Goal: Information Seeking & Learning: Learn about a topic

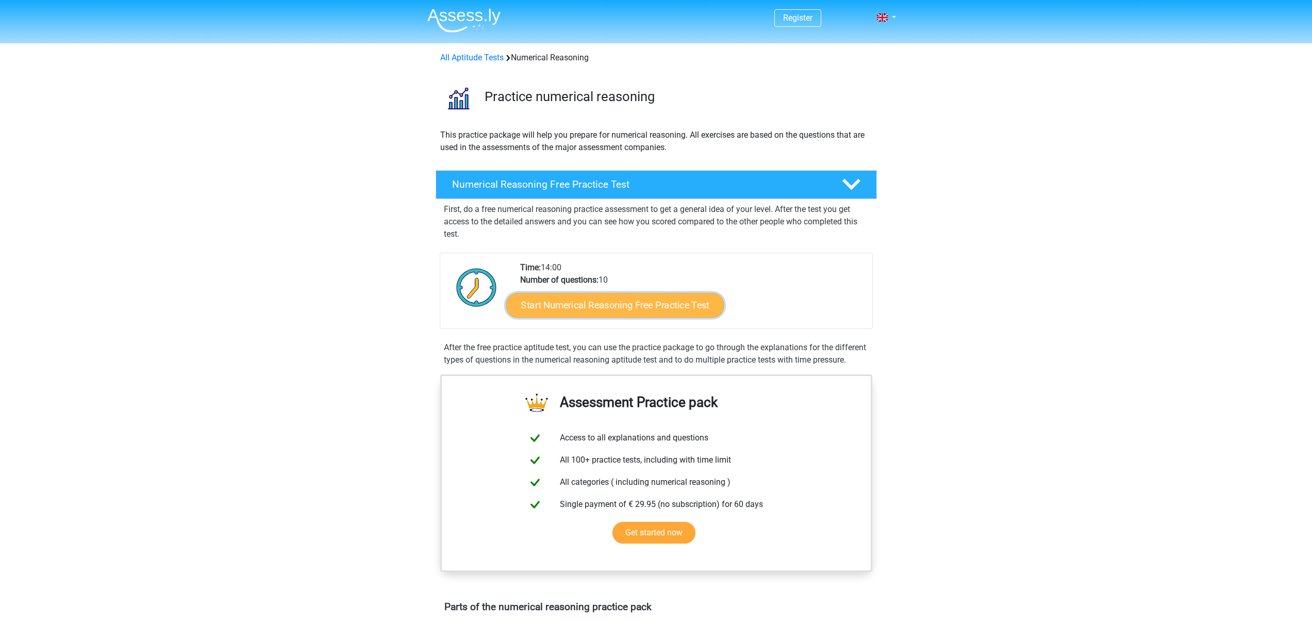
click at [621, 303] on link "Start Numerical Reasoning Free Practice Test" at bounding box center [615, 304] width 218 height 25
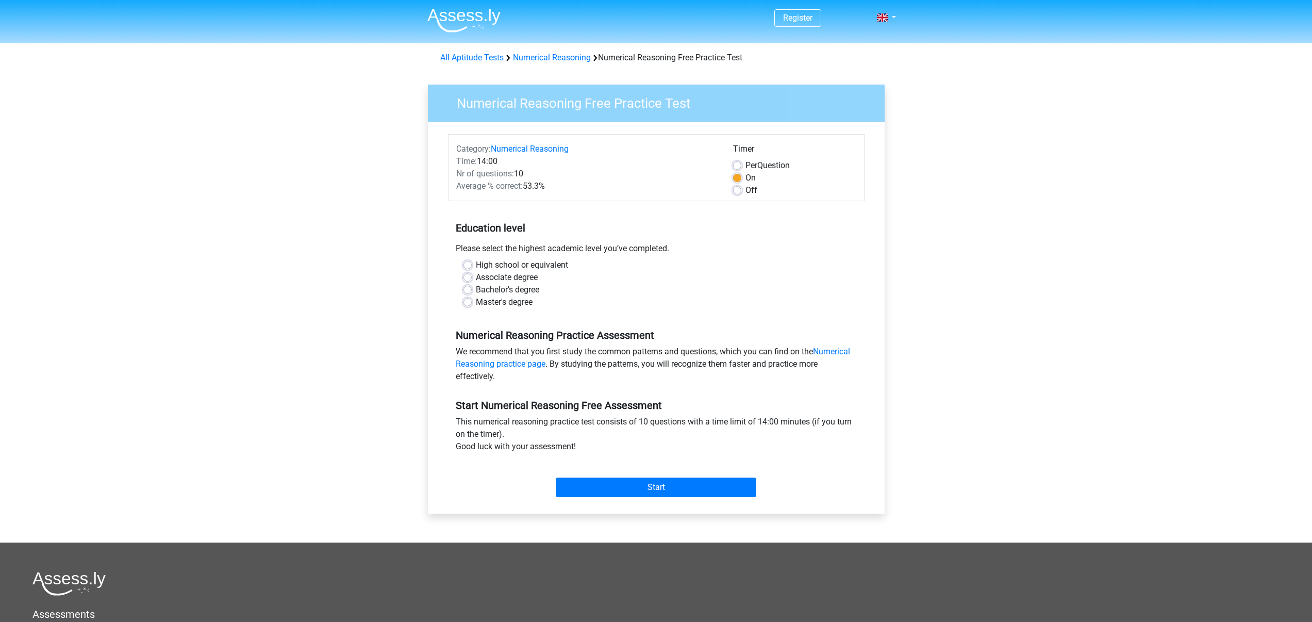
click at [515, 301] on label "Master's degree" at bounding box center [504, 302] width 57 height 12
click at [472, 301] on input "Master's degree" at bounding box center [468, 301] width 8 height 10
radio input "true"
click at [620, 308] on div "High school or equivalent Associate degree Bachelor's degree Master's degree" at bounding box center [656, 288] width 417 height 58
click at [671, 492] on input "Start" at bounding box center [656, 488] width 201 height 20
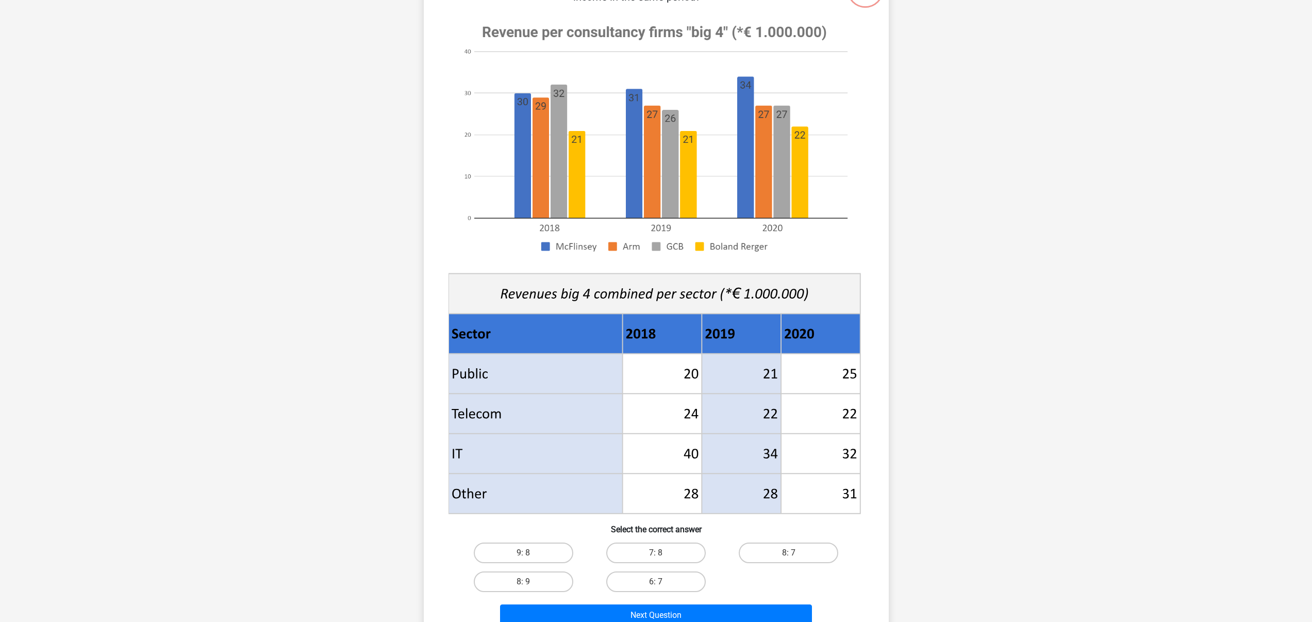
scroll to position [145, 0]
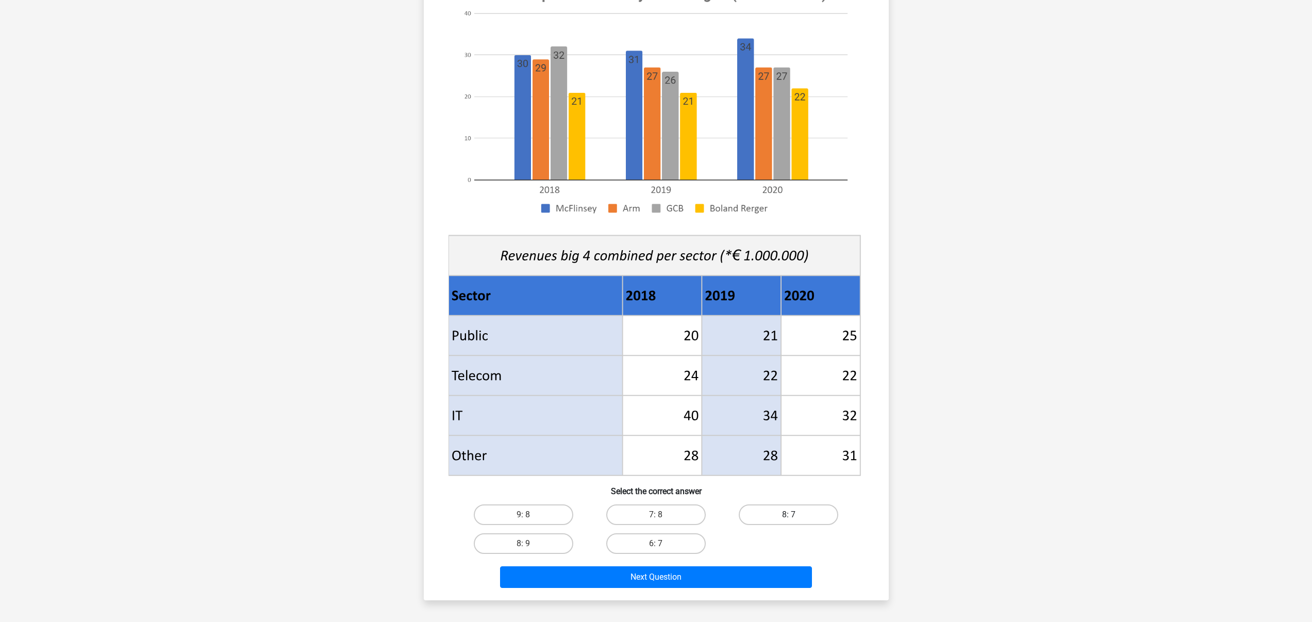
click at [781, 519] on label "8: 7" at bounding box center [789, 514] width 100 height 21
click at [789, 519] on input "8: 7" at bounding box center [792, 518] width 7 height 7
radio input "true"
click at [724, 570] on button "Next Question" at bounding box center [656, 577] width 312 height 22
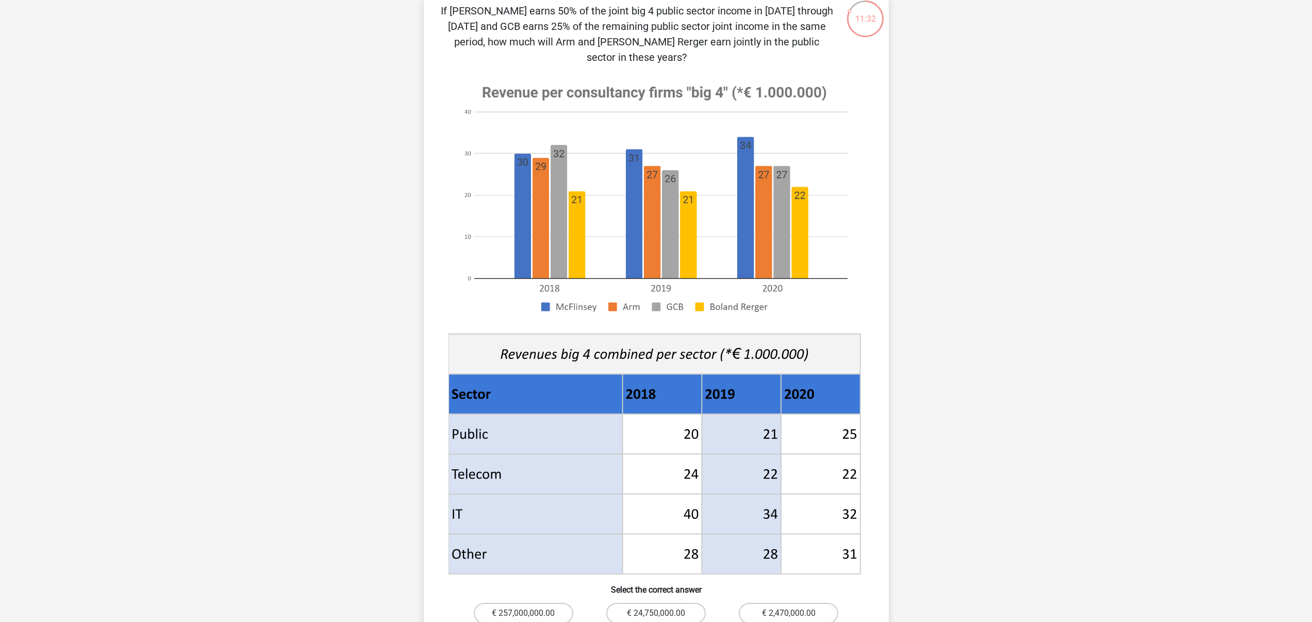
scroll to position [137, 0]
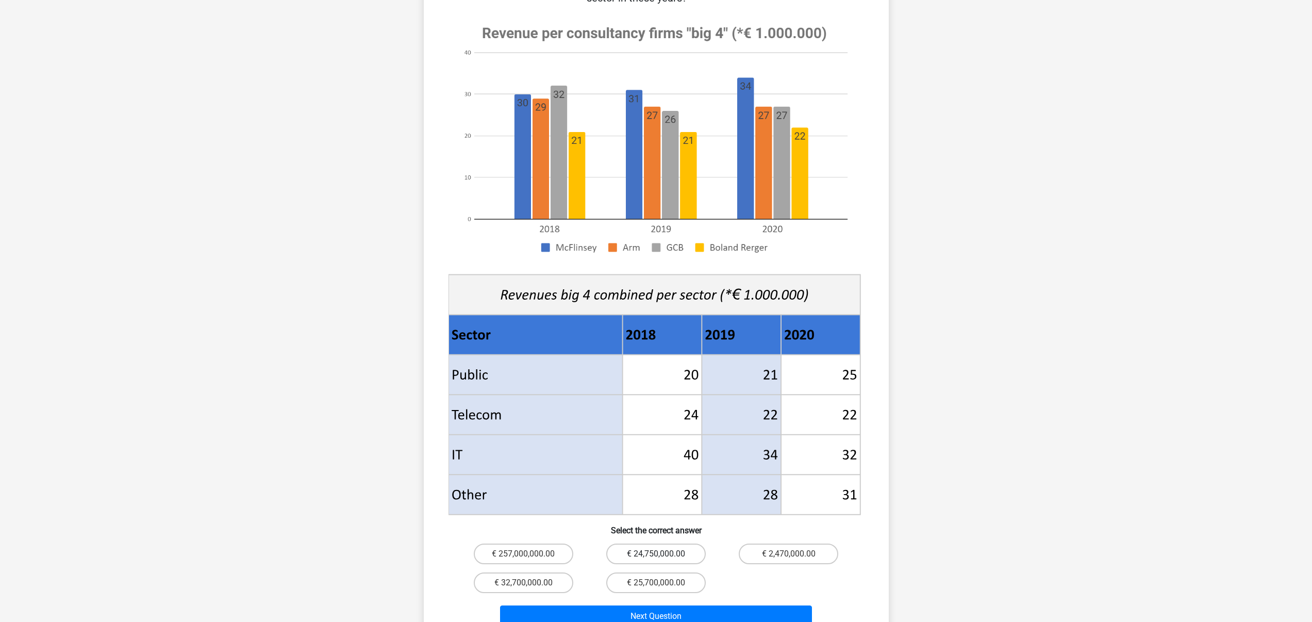
click at [670, 544] on label "€ 24,750,000.00" at bounding box center [656, 554] width 100 height 21
click at [663, 554] on input "€ 24,750,000.00" at bounding box center [659, 557] width 7 height 7
radio input "true"
click at [730, 605] on button "Next Question" at bounding box center [656, 616] width 312 height 22
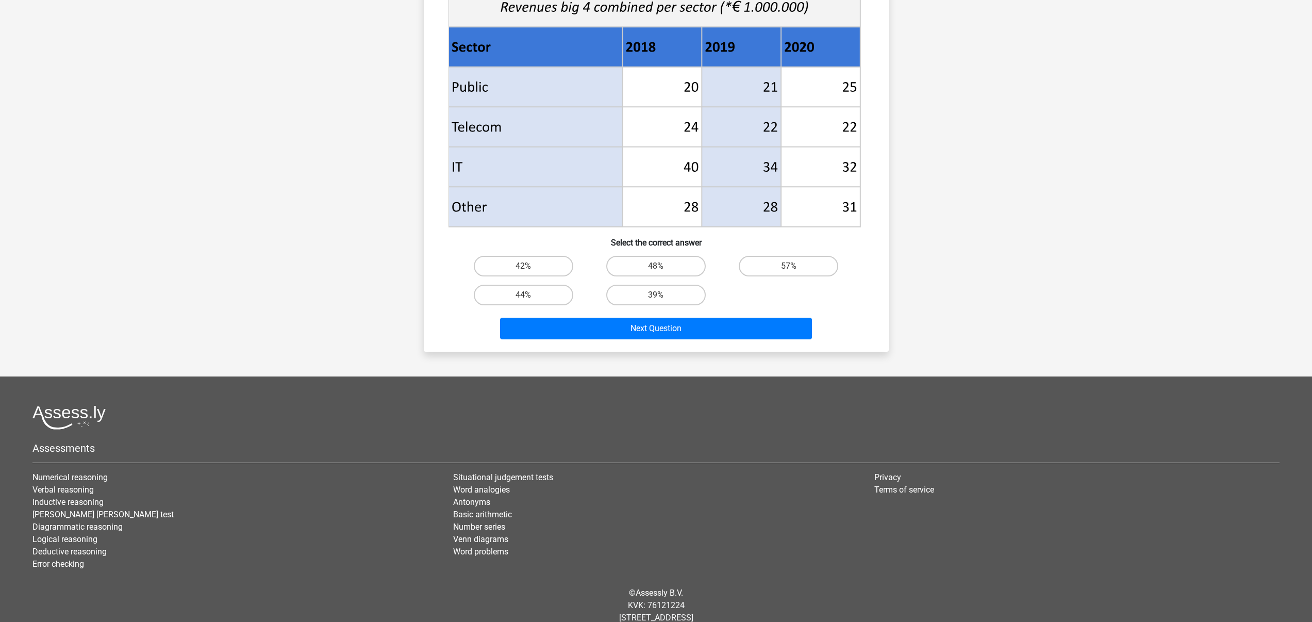
scroll to position [383, 0]
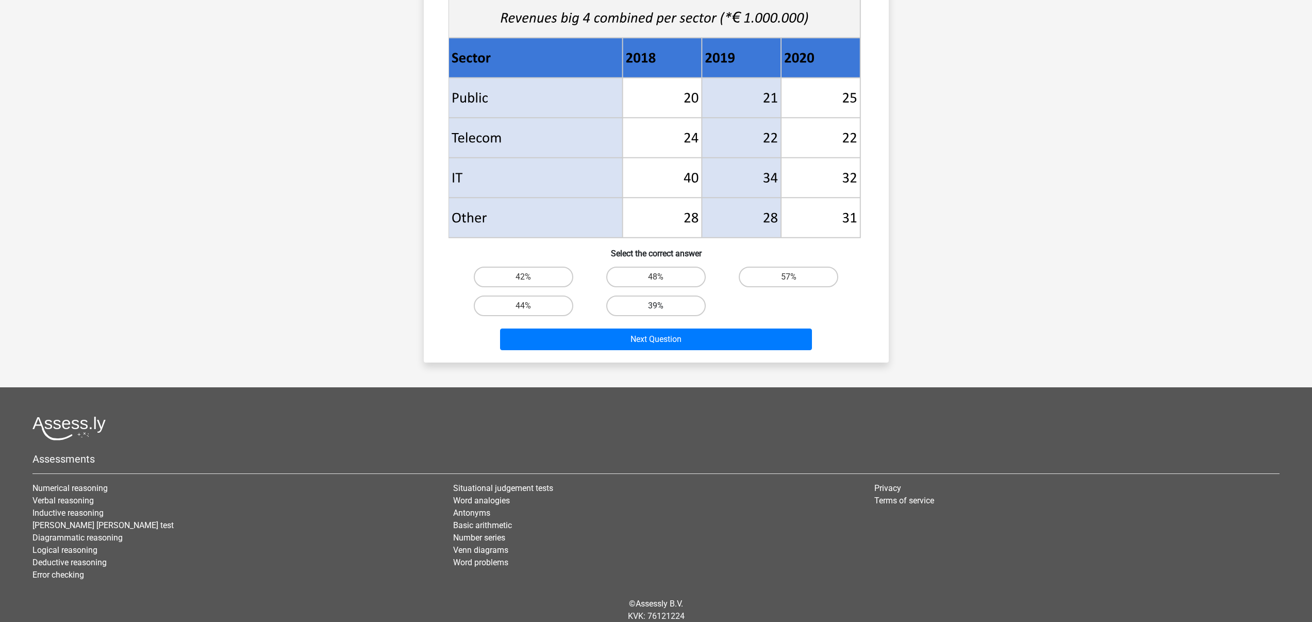
click at [645, 307] on label "39%" at bounding box center [656, 305] width 100 height 21
click at [656, 307] on input "39%" at bounding box center [659, 309] width 7 height 7
radio input "true"
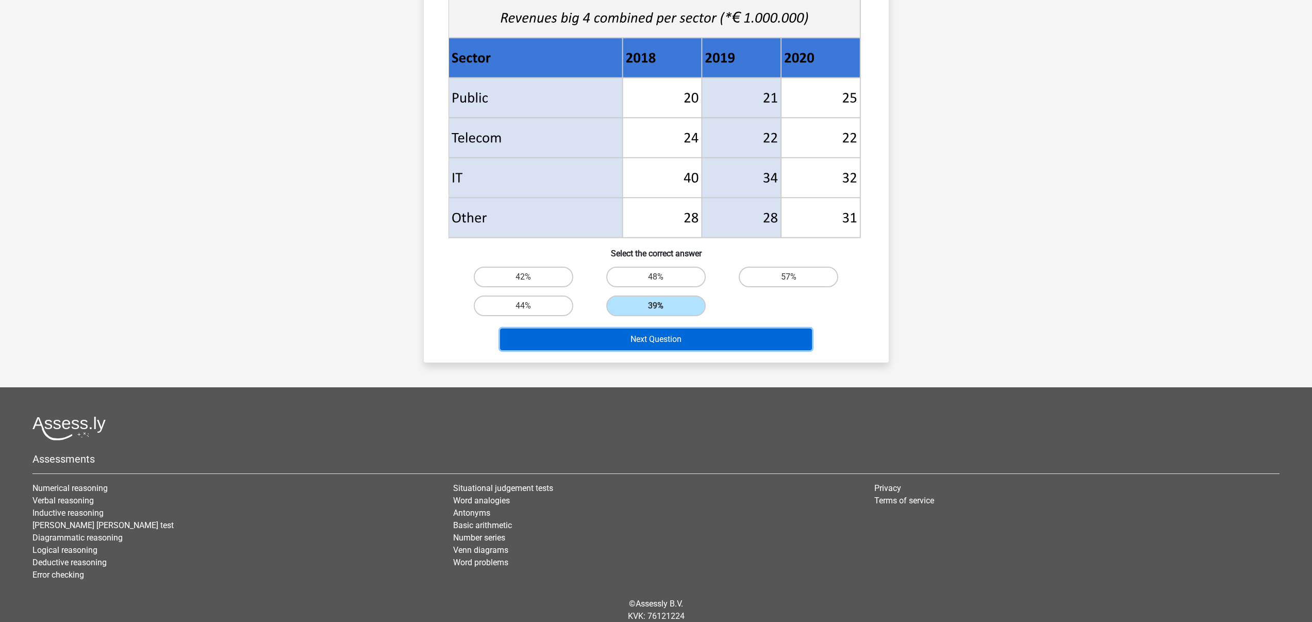
click at [647, 339] on button "Next Question" at bounding box center [656, 339] width 312 height 22
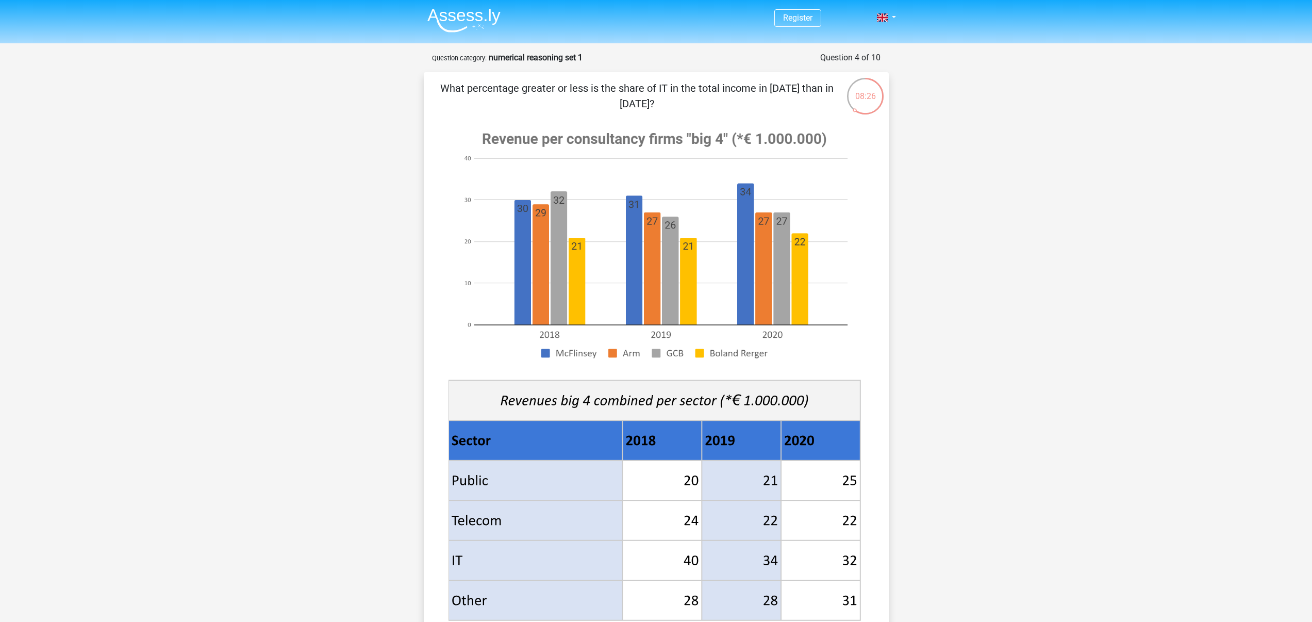
scroll to position [368, 0]
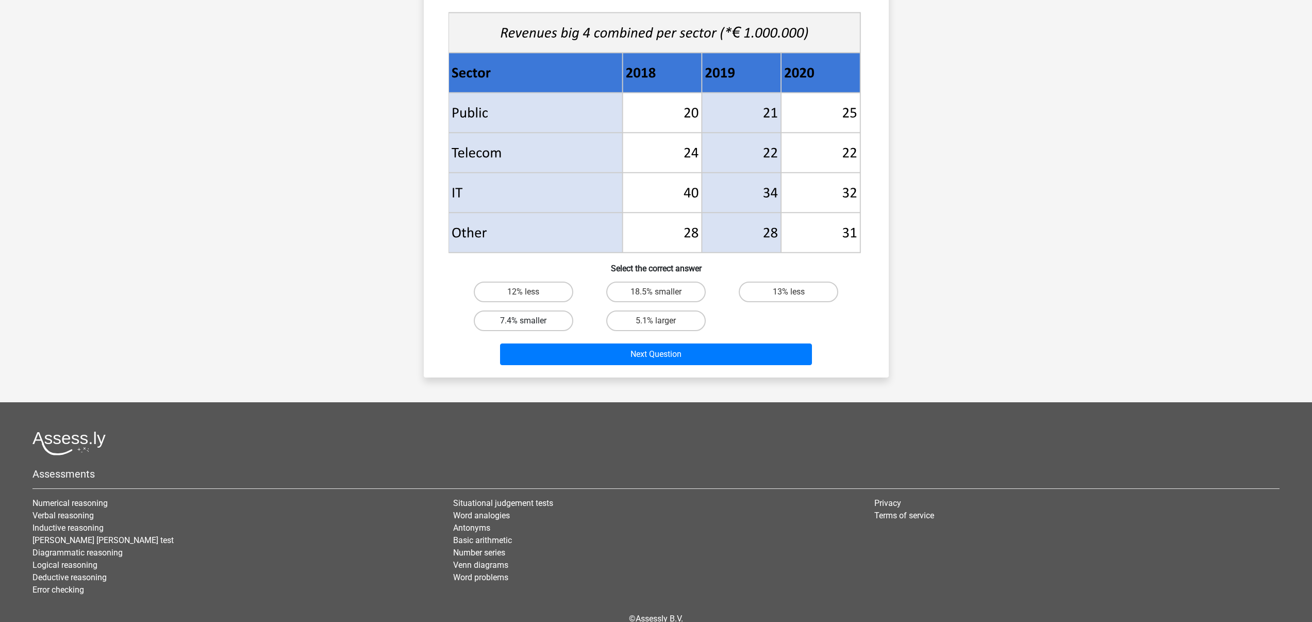
click at [542, 317] on label "7.4% smaller" at bounding box center [524, 320] width 100 height 21
click at [530, 321] on input "7.4% smaller" at bounding box center [526, 324] width 7 height 7
radio input "true"
click at [573, 304] on div "12% less" at bounding box center [523, 291] width 133 height 29
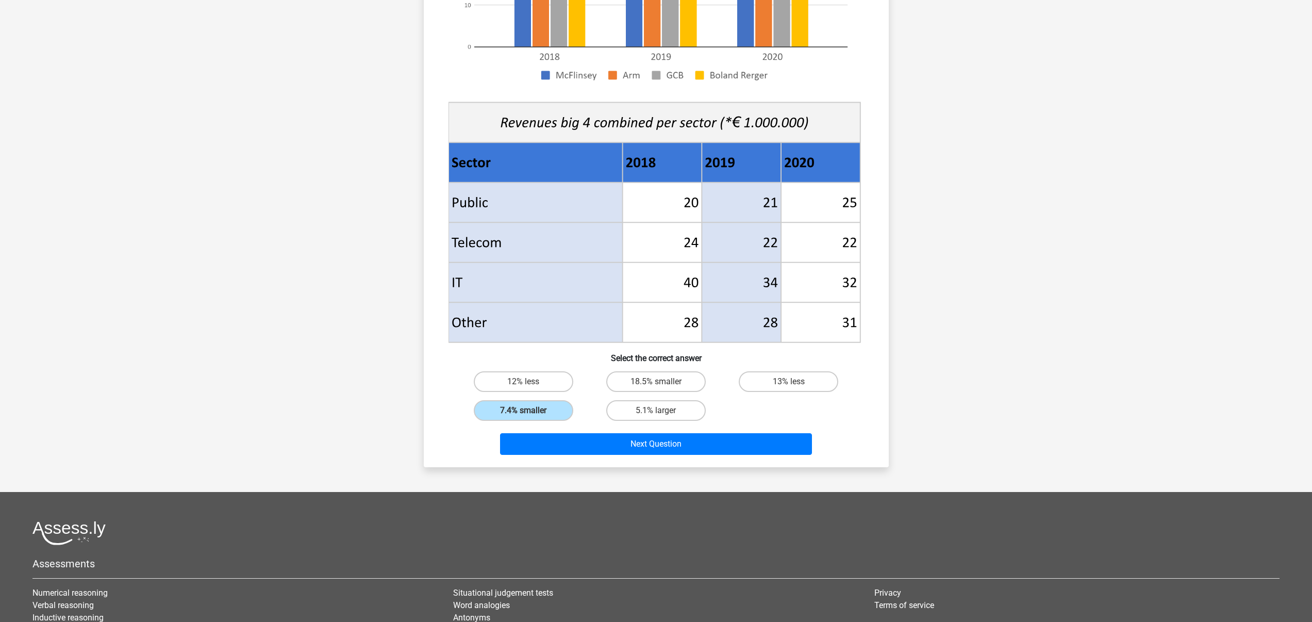
scroll to position [420, 0]
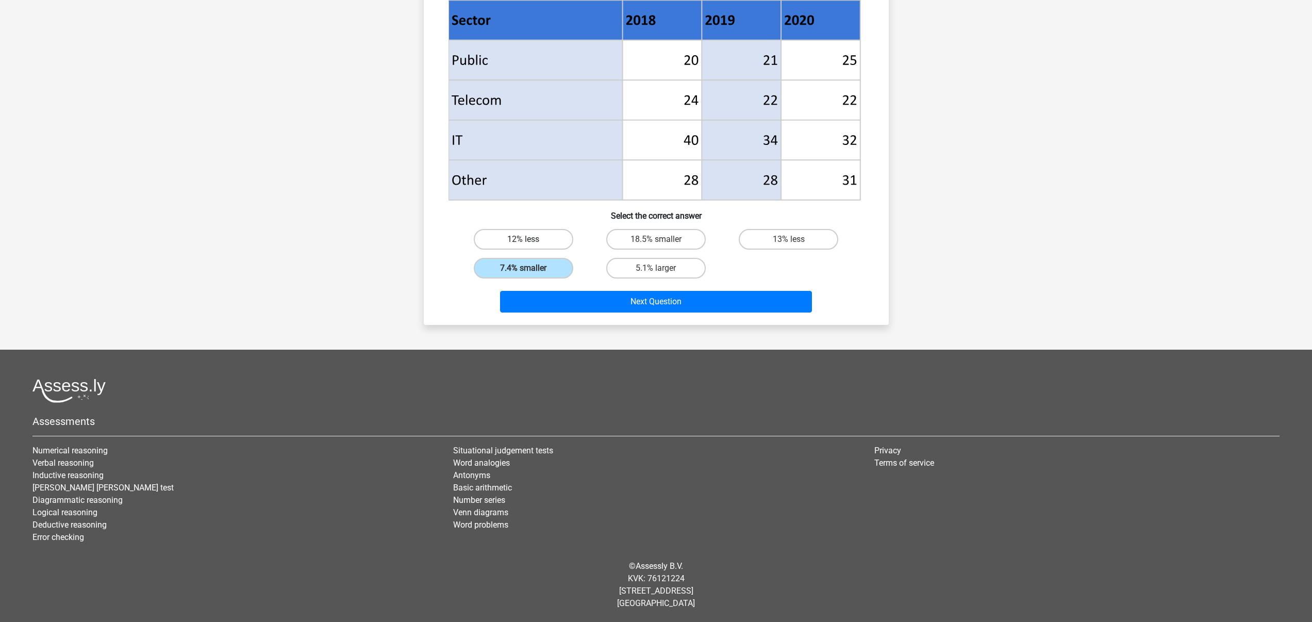
click at [562, 248] on label "12% less" at bounding box center [524, 239] width 100 height 21
click at [530, 246] on input "12% less" at bounding box center [526, 242] width 7 height 7
radio input "true"
click at [574, 250] on div "7.4% smaller" at bounding box center [524, 239] width 124 height 21
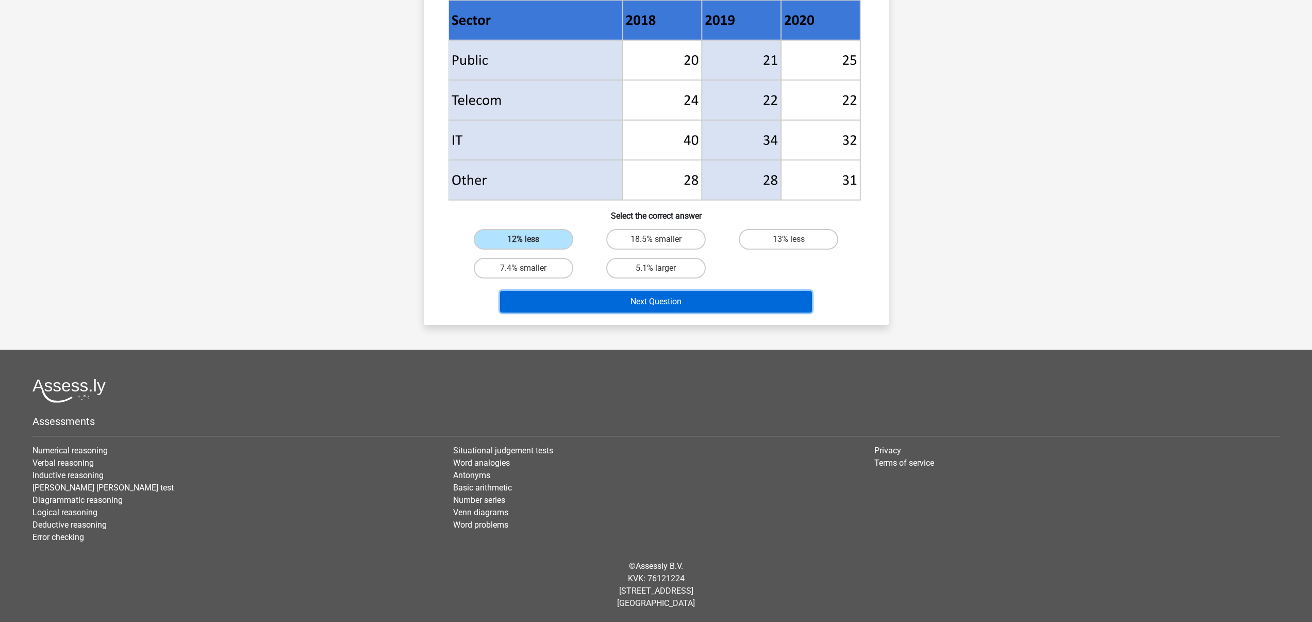
click at [606, 303] on button "Next Question" at bounding box center [656, 302] width 312 height 22
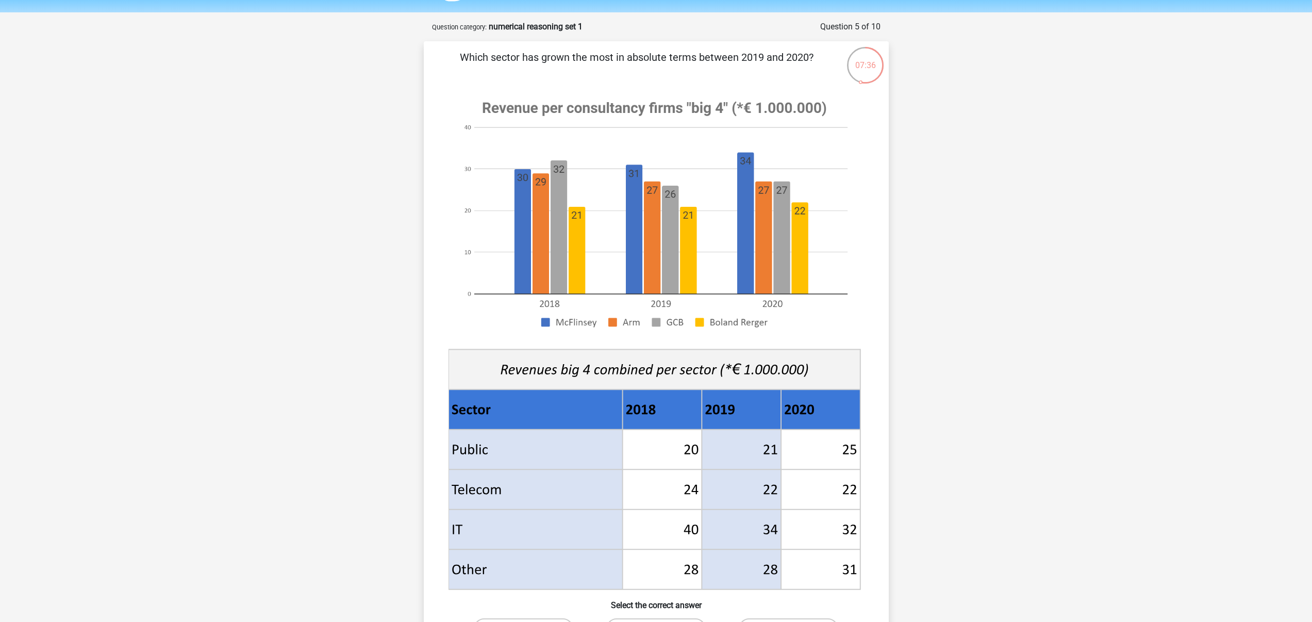
scroll to position [88, 0]
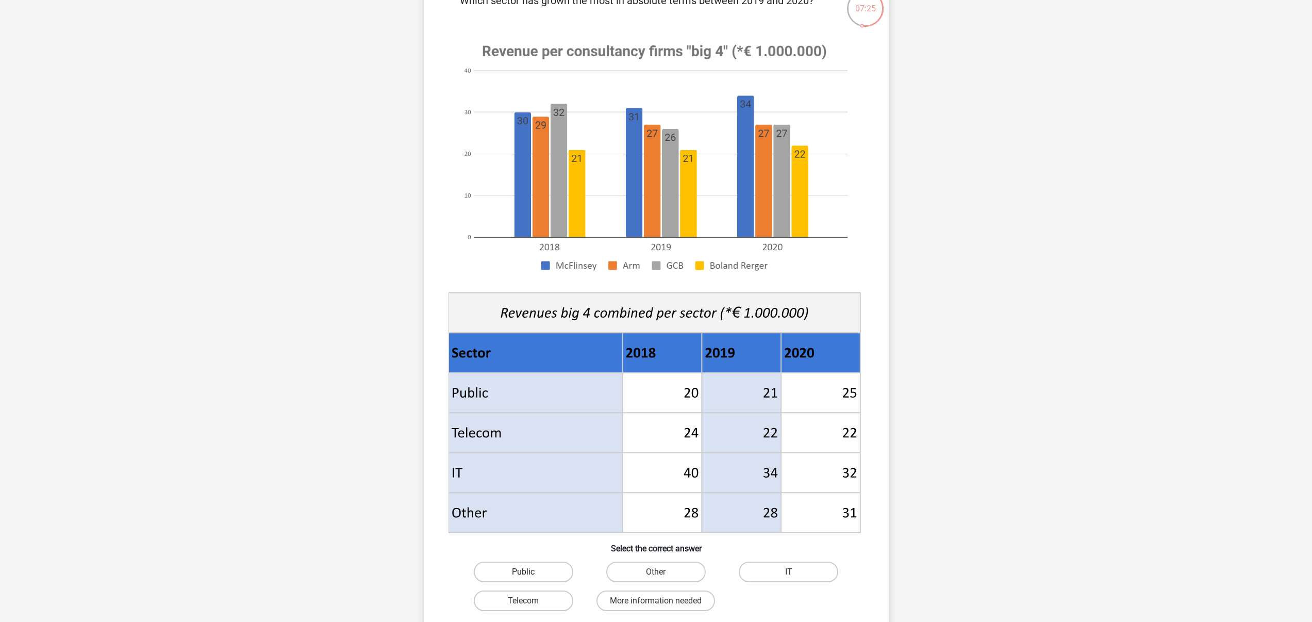
click at [540, 572] on label "Public" at bounding box center [524, 572] width 100 height 21
click at [530, 572] on input "Public" at bounding box center [526, 575] width 7 height 7
radio input "true"
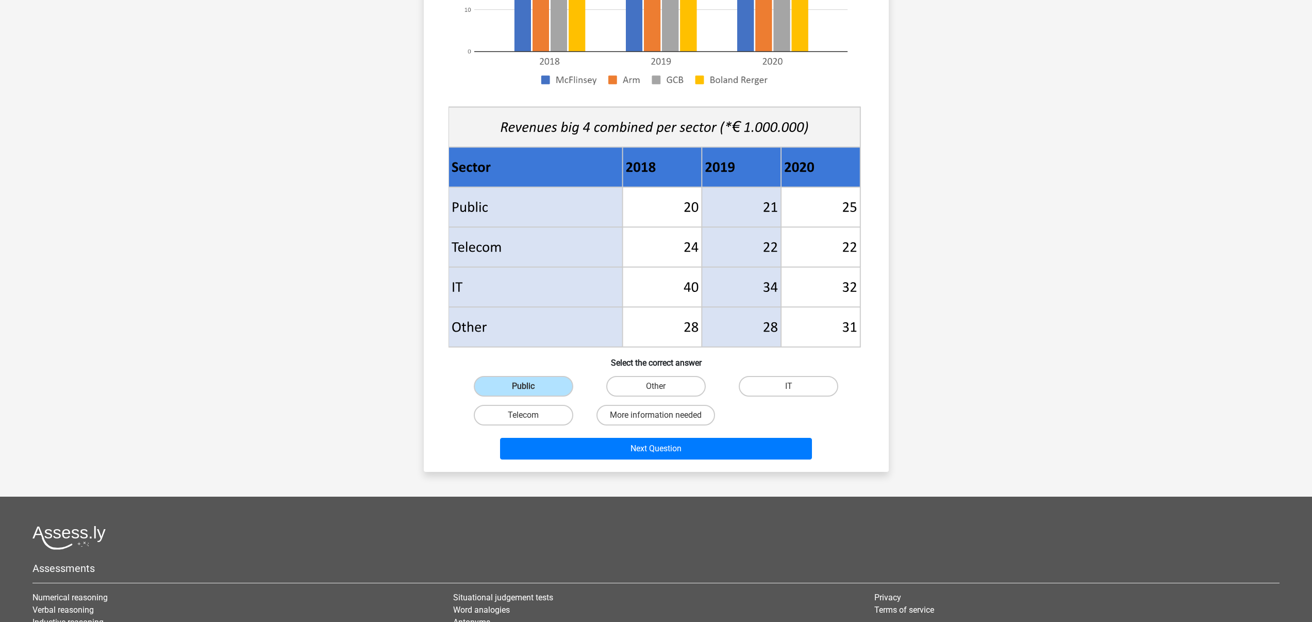
scroll to position [309, 0]
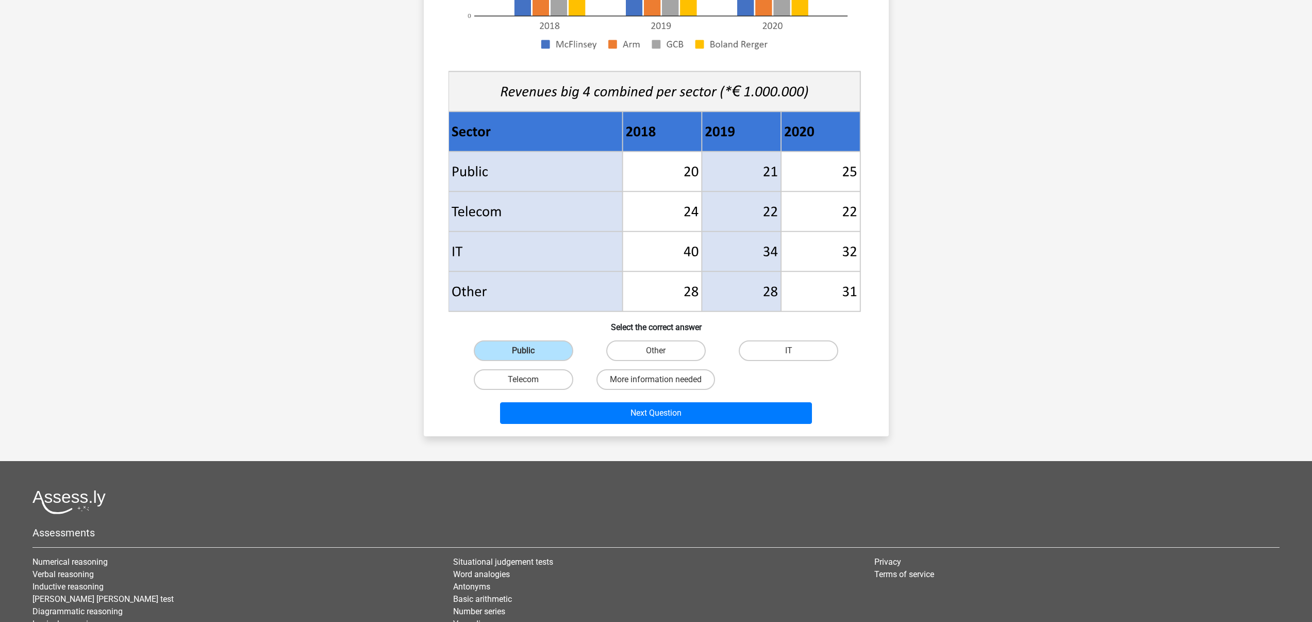
click at [625, 430] on div "Which sector has grown the most in absolute terms between 2019 and 2020? Select…" at bounding box center [656, 99] width 465 height 673
click at [615, 419] on button "Next Question" at bounding box center [656, 413] width 312 height 22
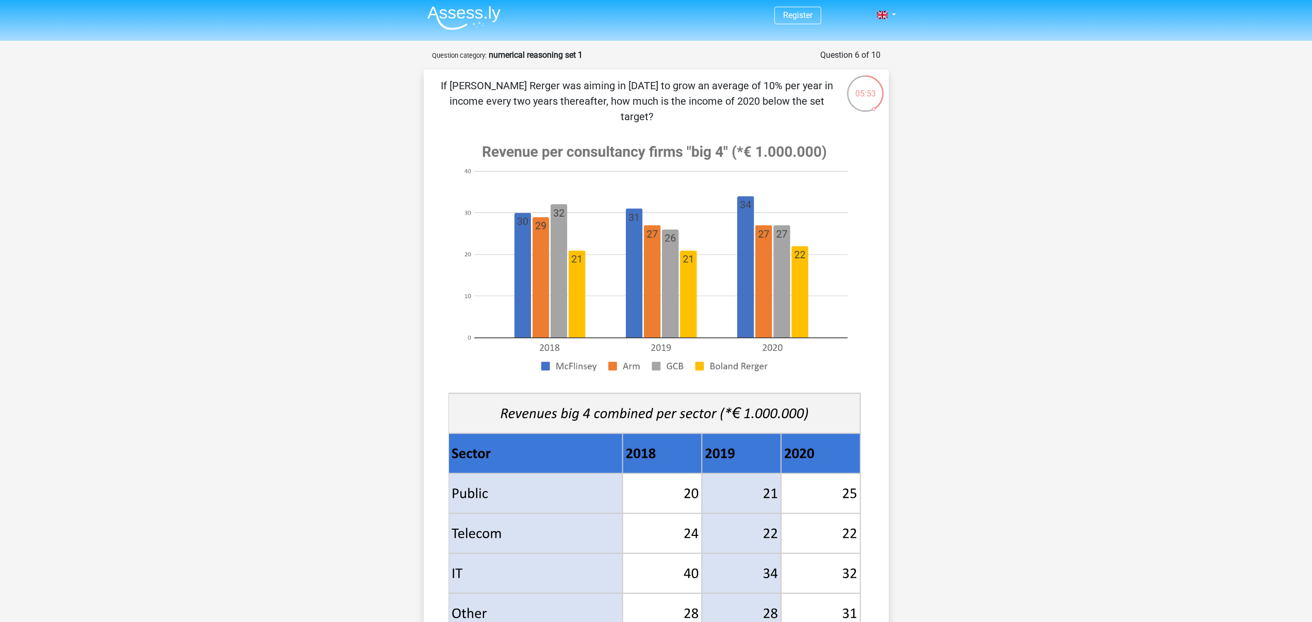
scroll to position [0, 0]
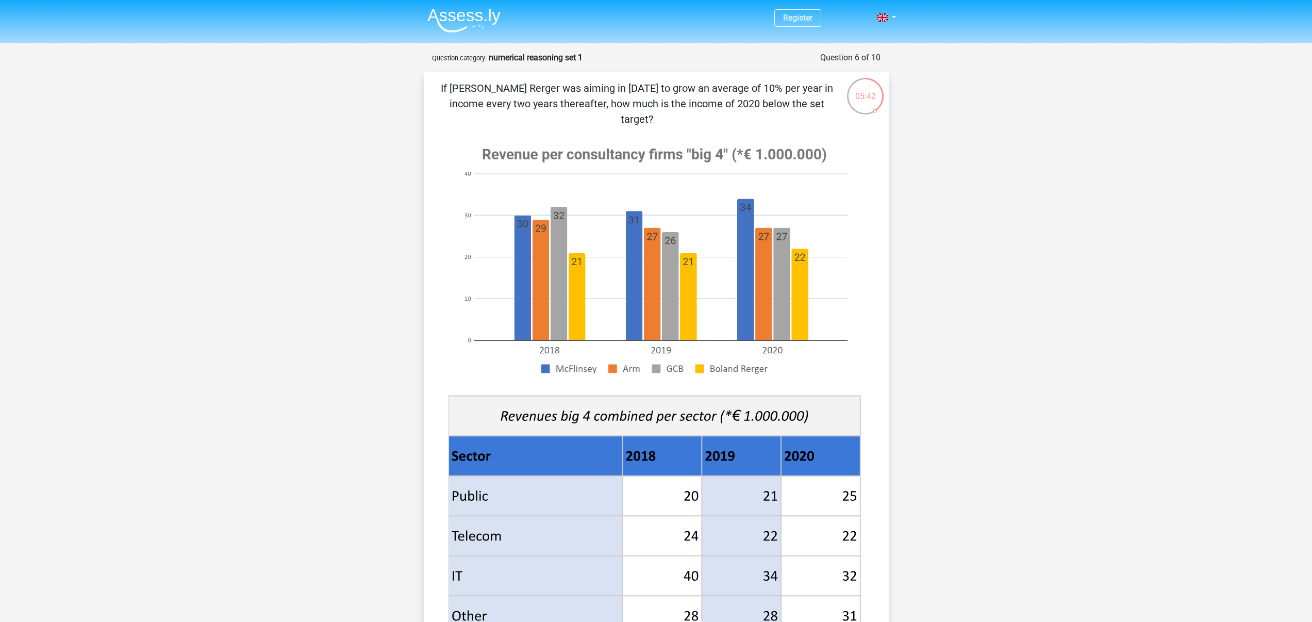
click at [575, 297] on image at bounding box center [655, 260] width 412 height 251
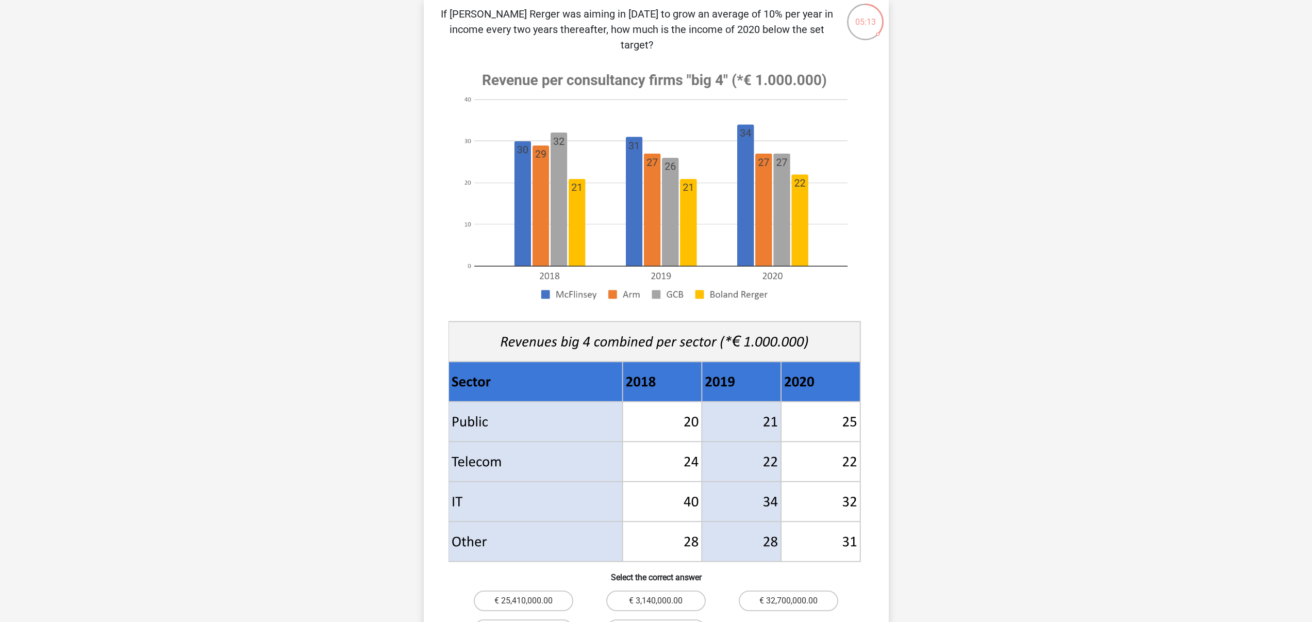
scroll to position [211, 0]
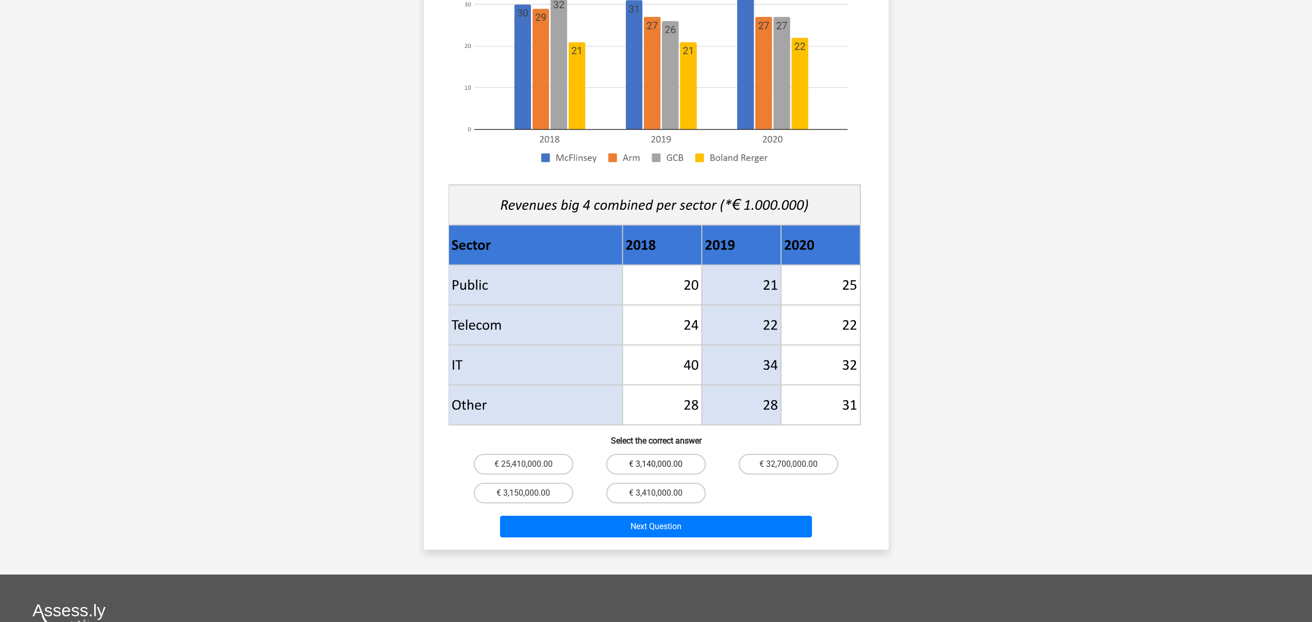
click at [678, 454] on label "€ 3,140,000.00" at bounding box center [656, 464] width 100 height 21
click at [663, 464] on input "€ 3,140,000.00" at bounding box center [659, 467] width 7 height 7
radio input "true"
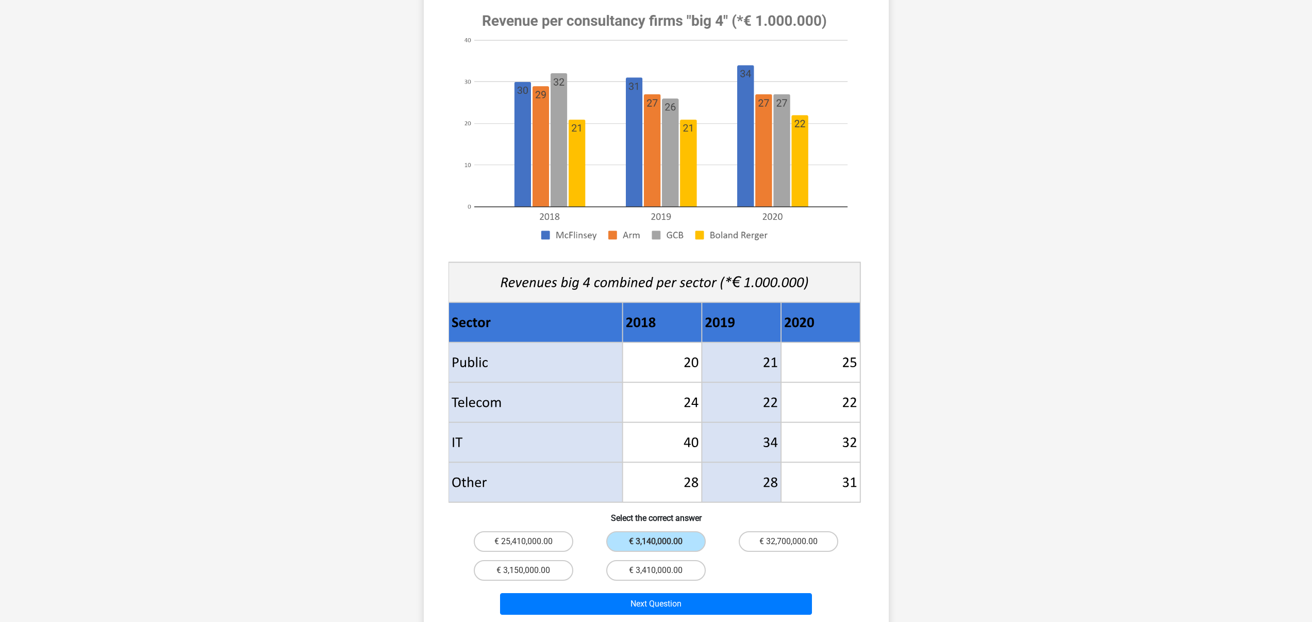
scroll to position [322, 0]
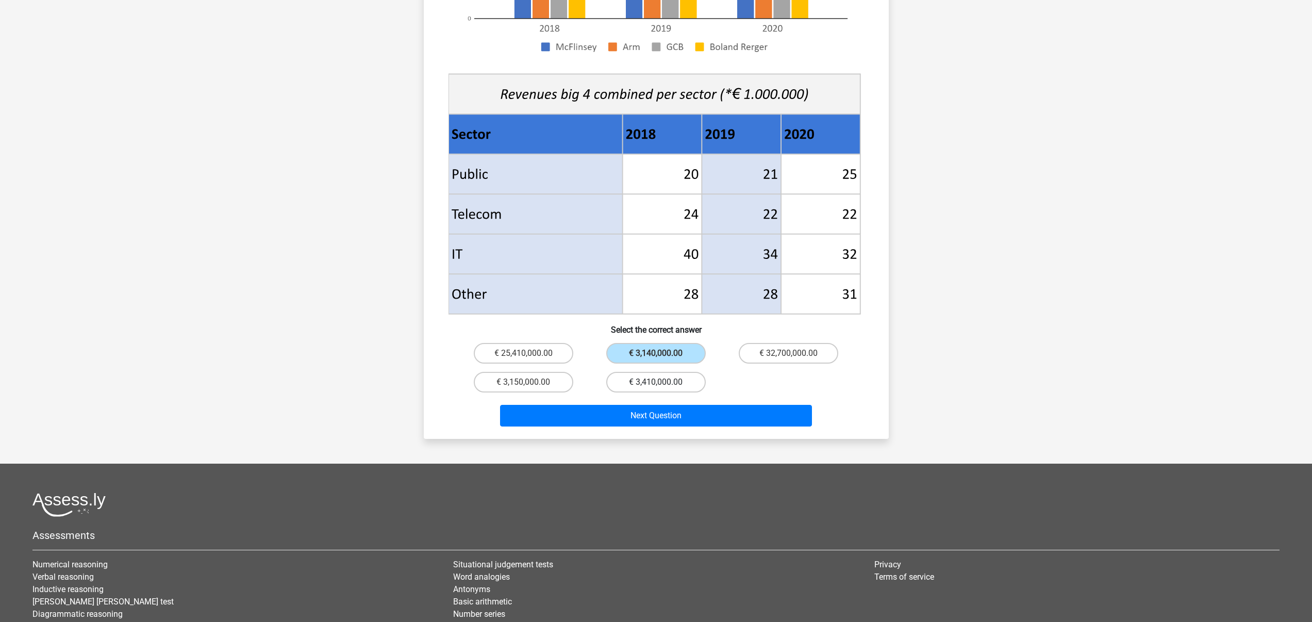
click at [622, 372] on label "€ 3,410,000.00" at bounding box center [656, 382] width 100 height 21
click at [656, 382] on input "€ 3,410,000.00" at bounding box center [659, 385] width 7 height 7
radio input "true"
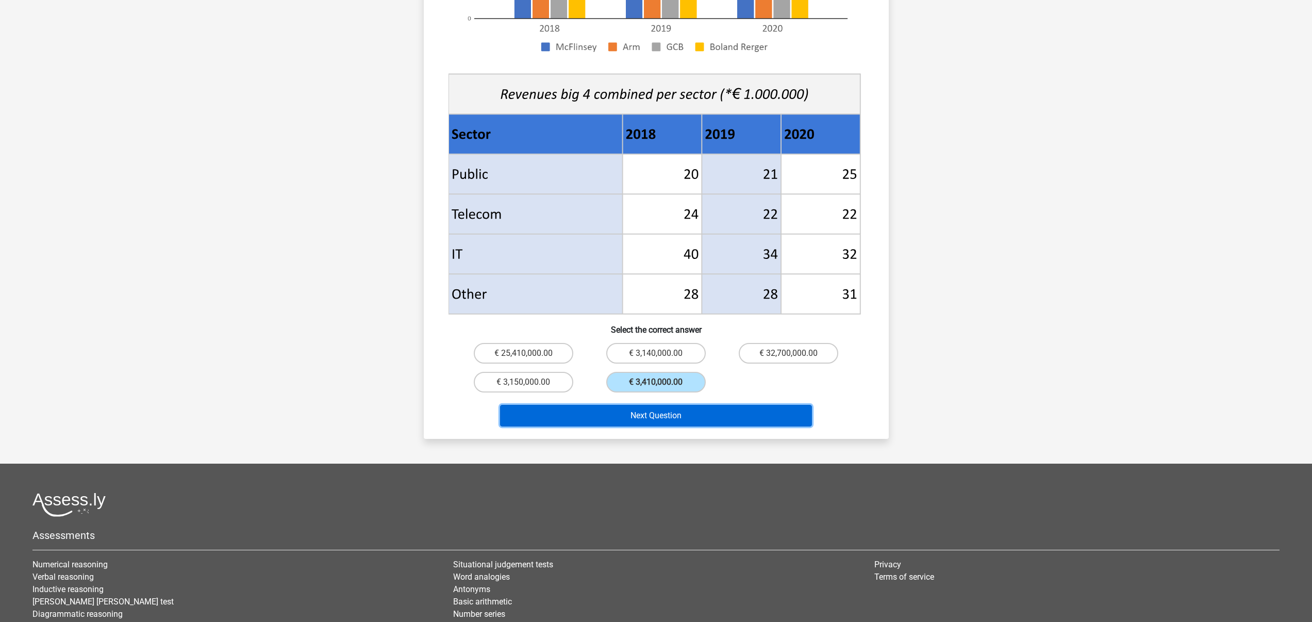
click at [630, 405] on button "Next Question" at bounding box center [656, 416] width 312 height 22
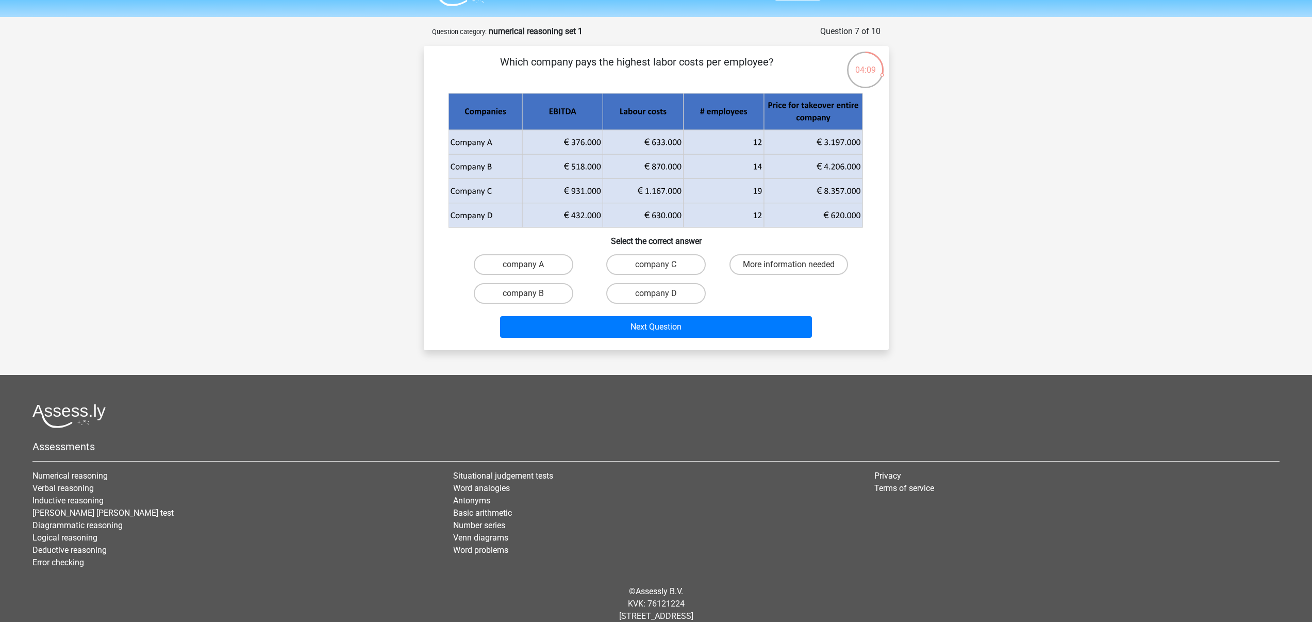
scroll to position [0, 0]
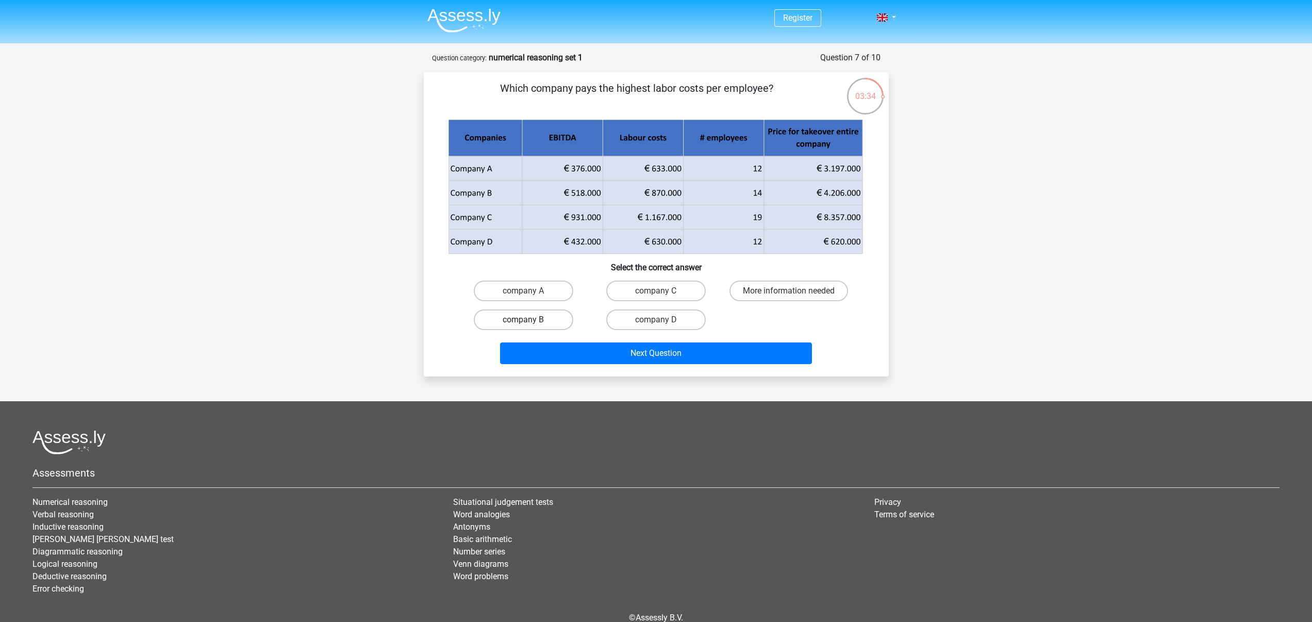
click at [550, 322] on label "company B" at bounding box center [524, 319] width 100 height 21
click at [530, 322] on input "company B" at bounding box center [526, 323] width 7 height 7
radio input "true"
click at [637, 369] on div "Which company pays the highest labor costs per employee? Select the correct ans…" at bounding box center [656, 224] width 465 height 304
click at [633, 365] on div "Next Question" at bounding box center [656, 355] width 398 height 26
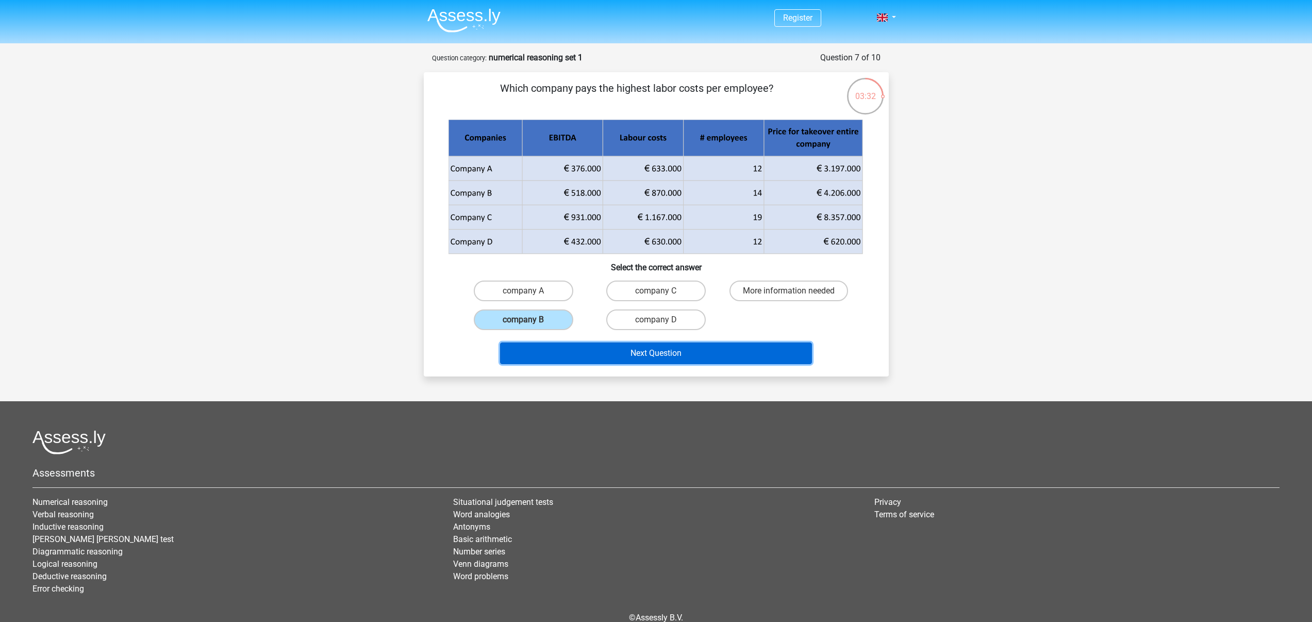
click at [632, 362] on button "Next Question" at bounding box center [656, 353] width 312 height 22
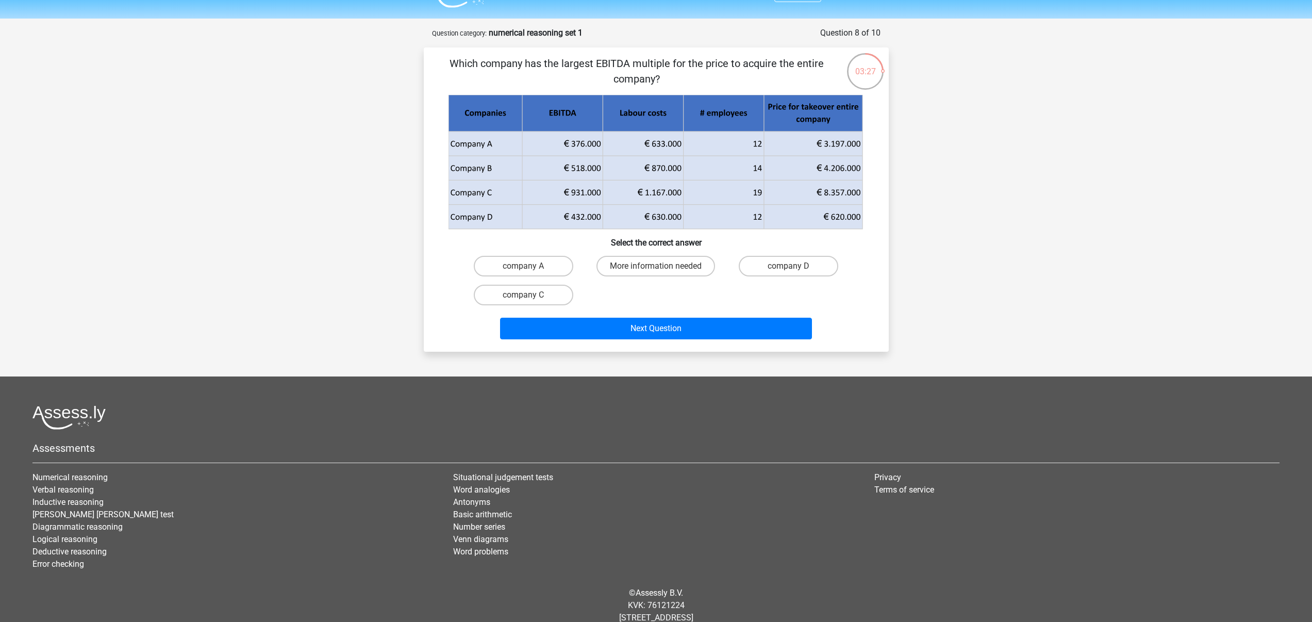
scroll to position [14, 0]
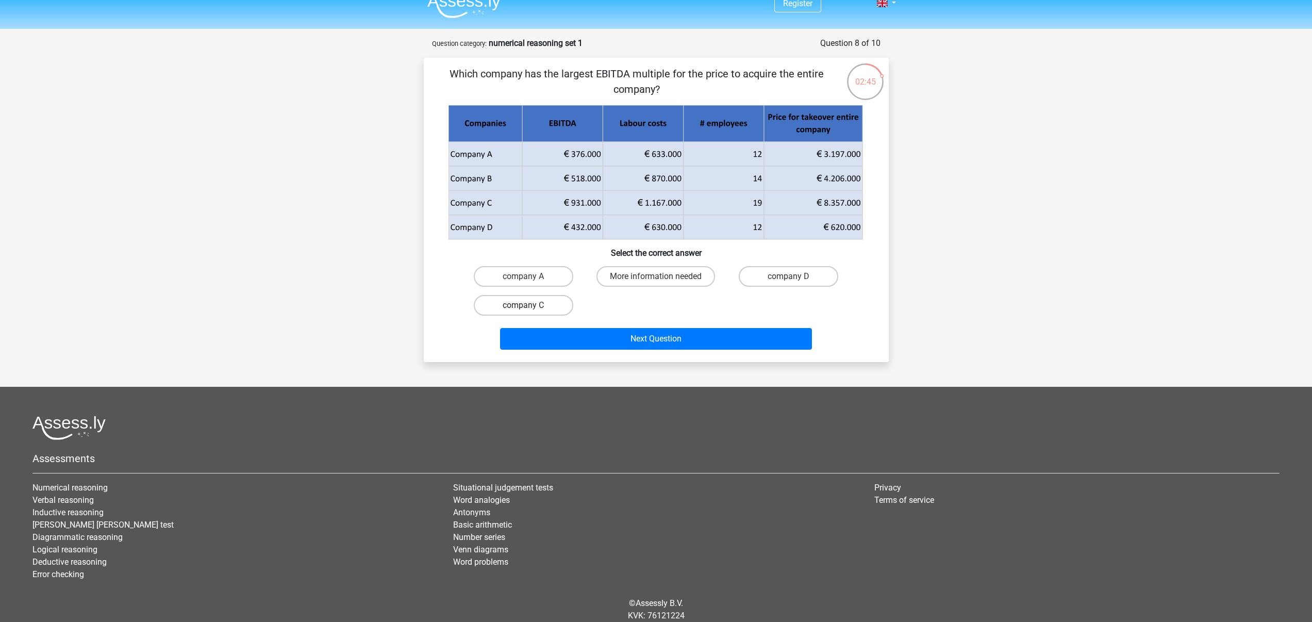
click at [489, 302] on label "company C" at bounding box center [524, 305] width 100 height 21
click at [523, 305] on input "company C" at bounding box center [526, 308] width 7 height 7
radio input "true"
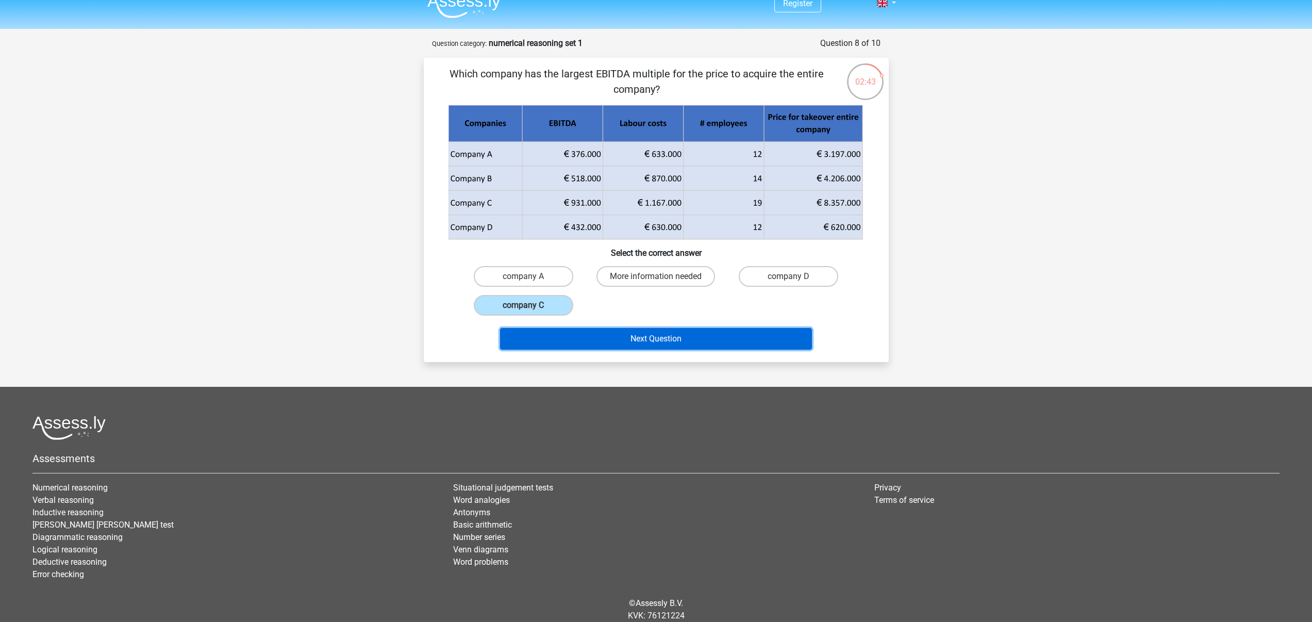
click at [587, 341] on button "Next Question" at bounding box center [656, 339] width 312 height 22
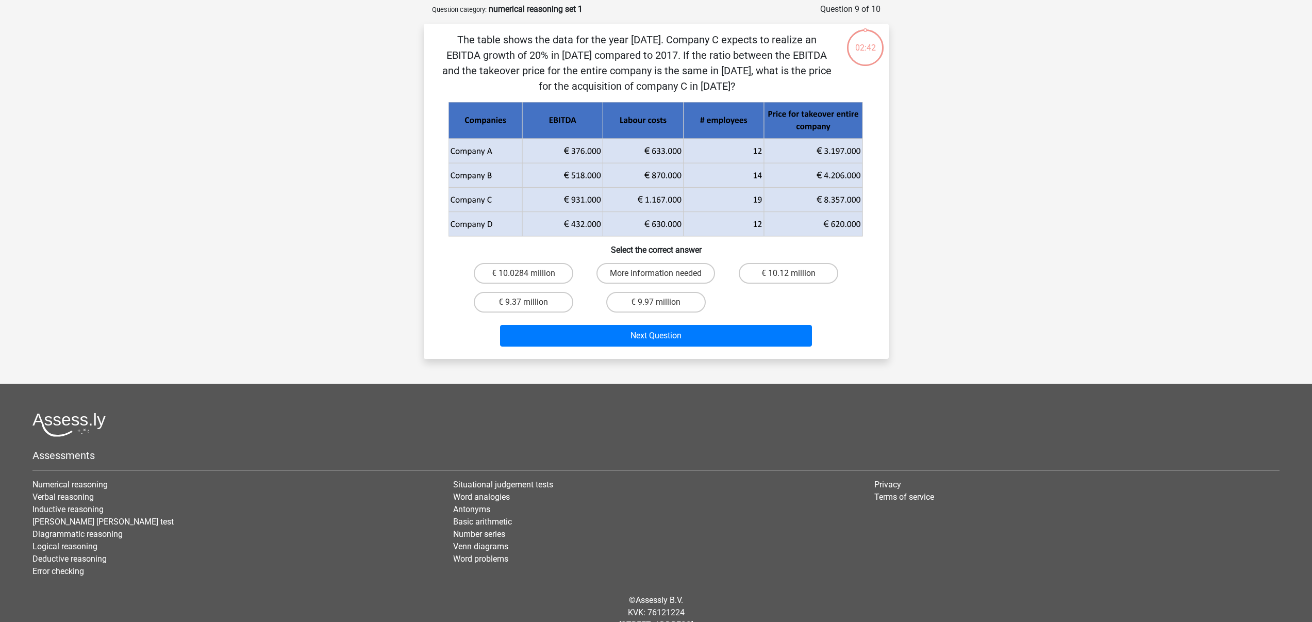
scroll to position [52, 0]
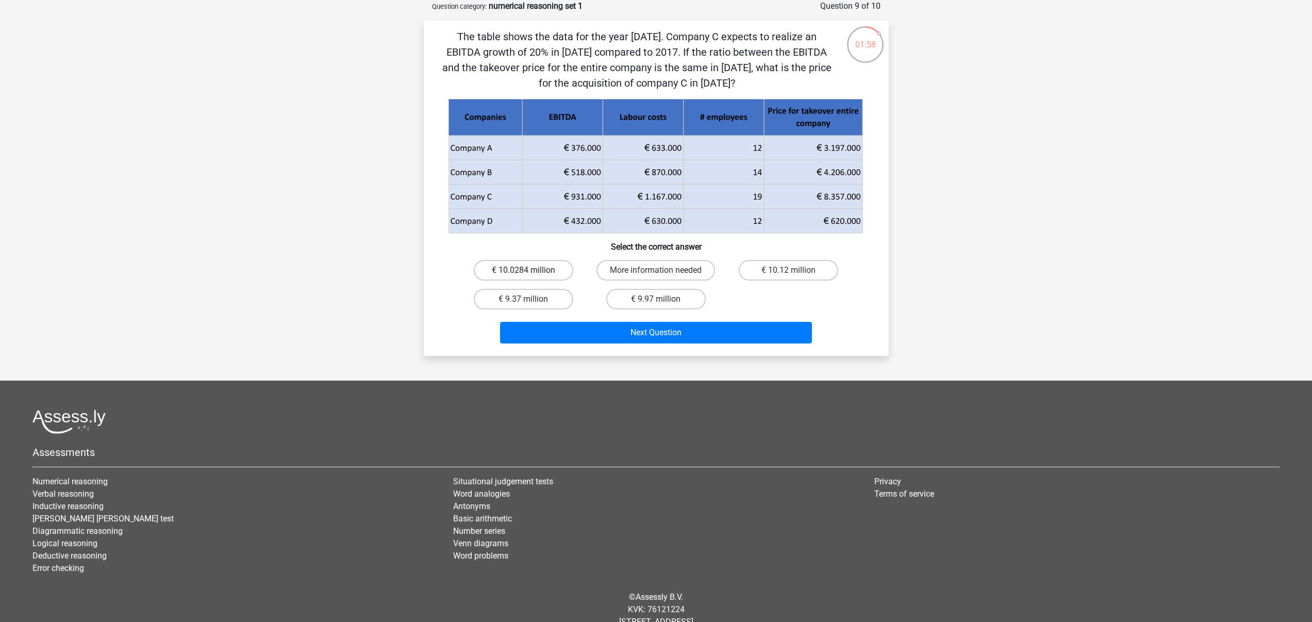
click at [554, 273] on label "€ 10.0284 million" at bounding box center [524, 270] width 100 height 21
click at [530, 273] on input "€ 10.0284 million" at bounding box center [526, 273] width 7 height 7
radio input "true"
click at [764, 268] on label "€ 10.12 million" at bounding box center [789, 270] width 100 height 21
click at [789, 270] on input "€ 10.12 million" at bounding box center [792, 273] width 7 height 7
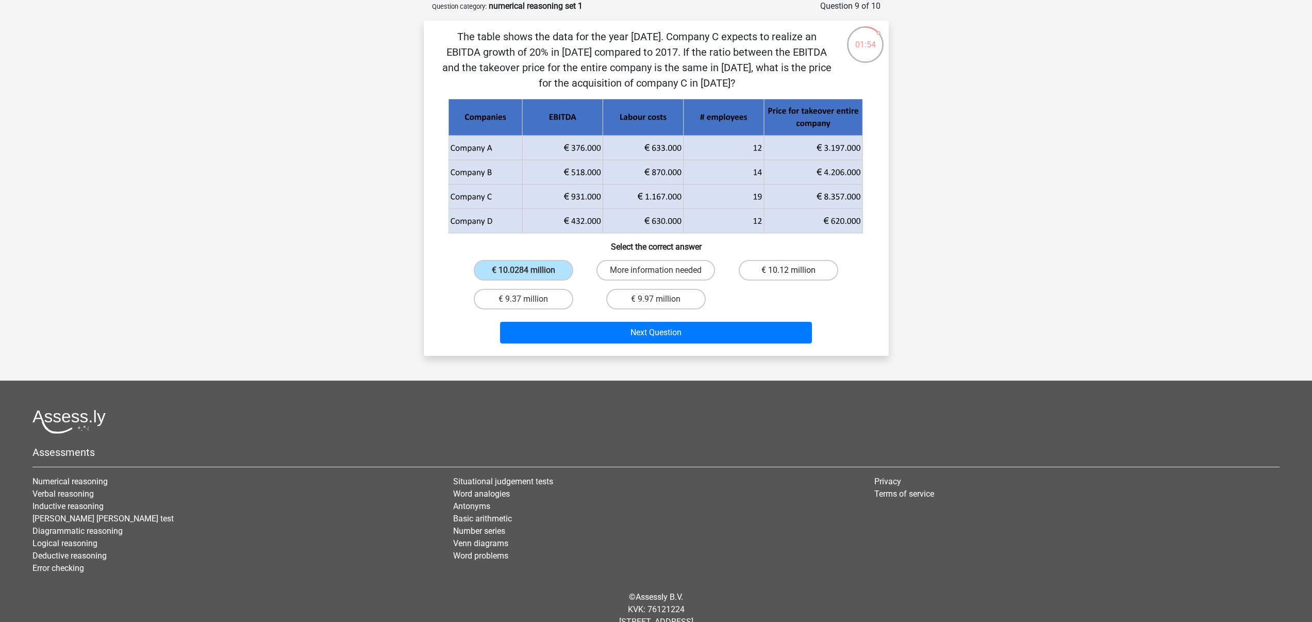
radio input "true"
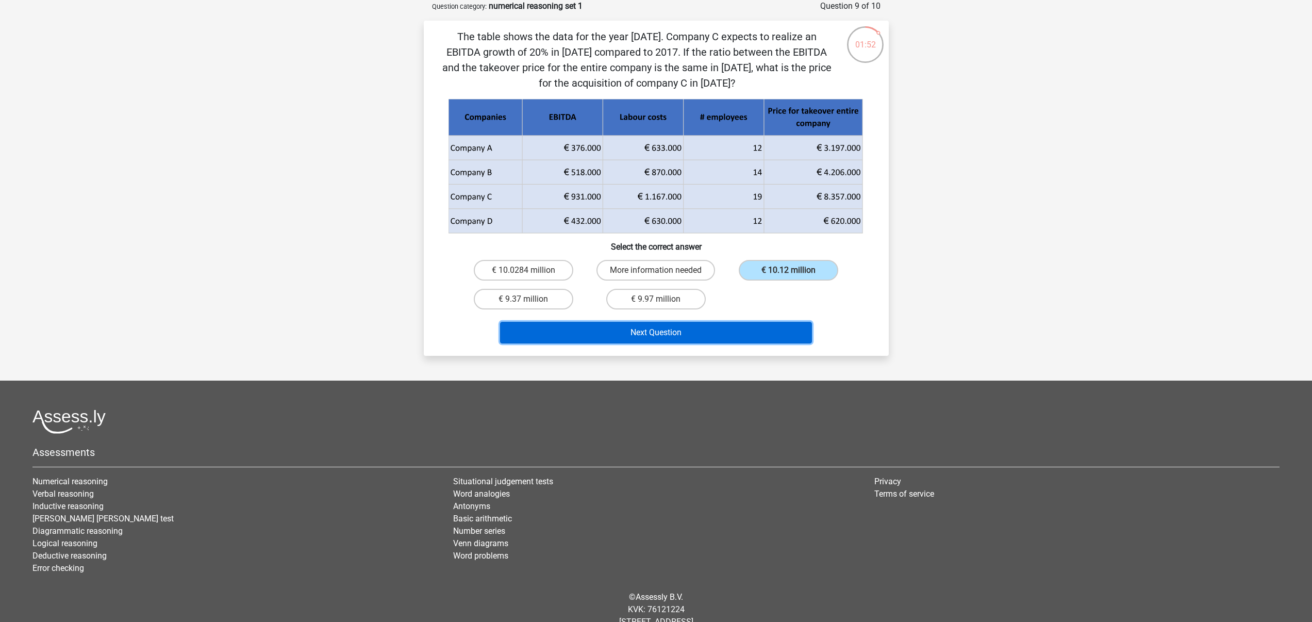
click at [717, 325] on button "Next Question" at bounding box center [656, 333] width 312 height 22
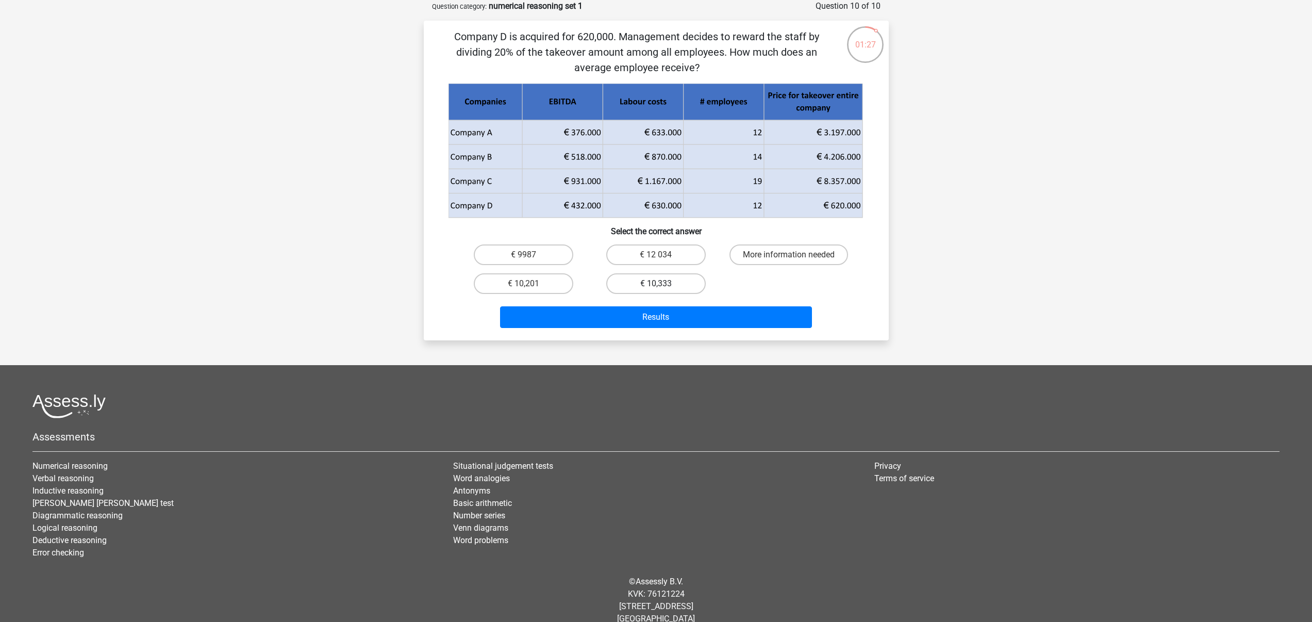
click at [679, 279] on label "€ 10,333" at bounding box center [656, 283] width 100 height 21
click at [663, 284] on input "€ 10,333" at bounding box center [659, 287] width 7 height 7
radio input "true"
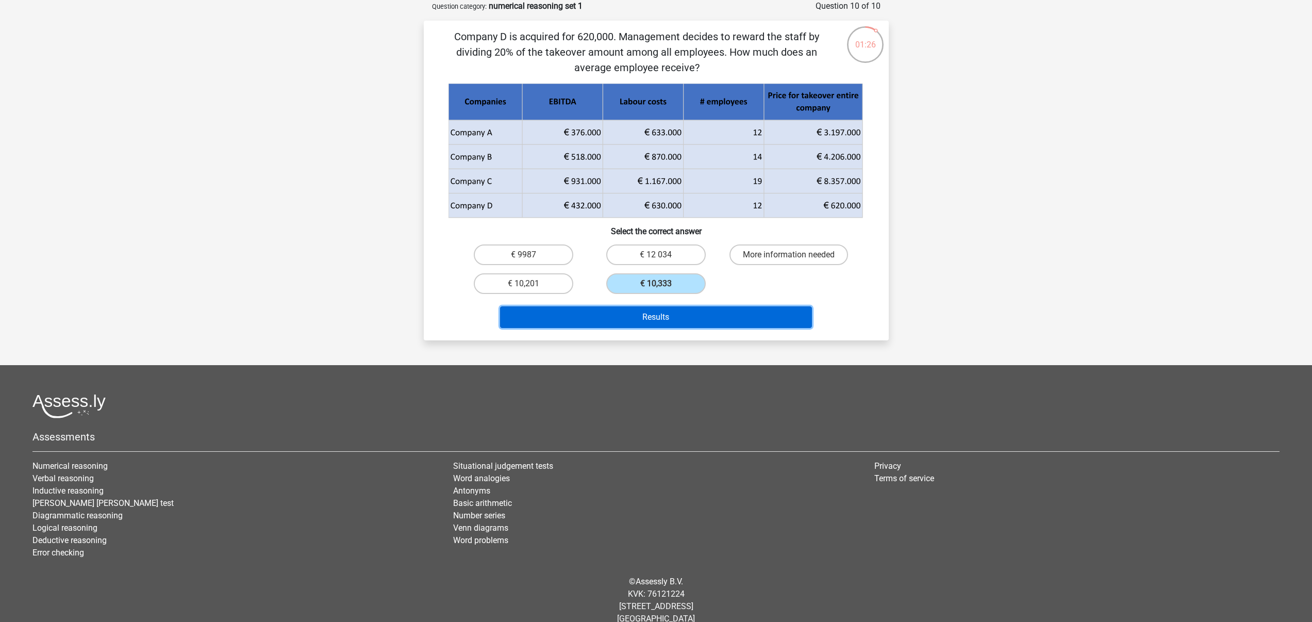
click at [676, 312] on button "Results" at bounding box center [656, 317] width 312 height 22
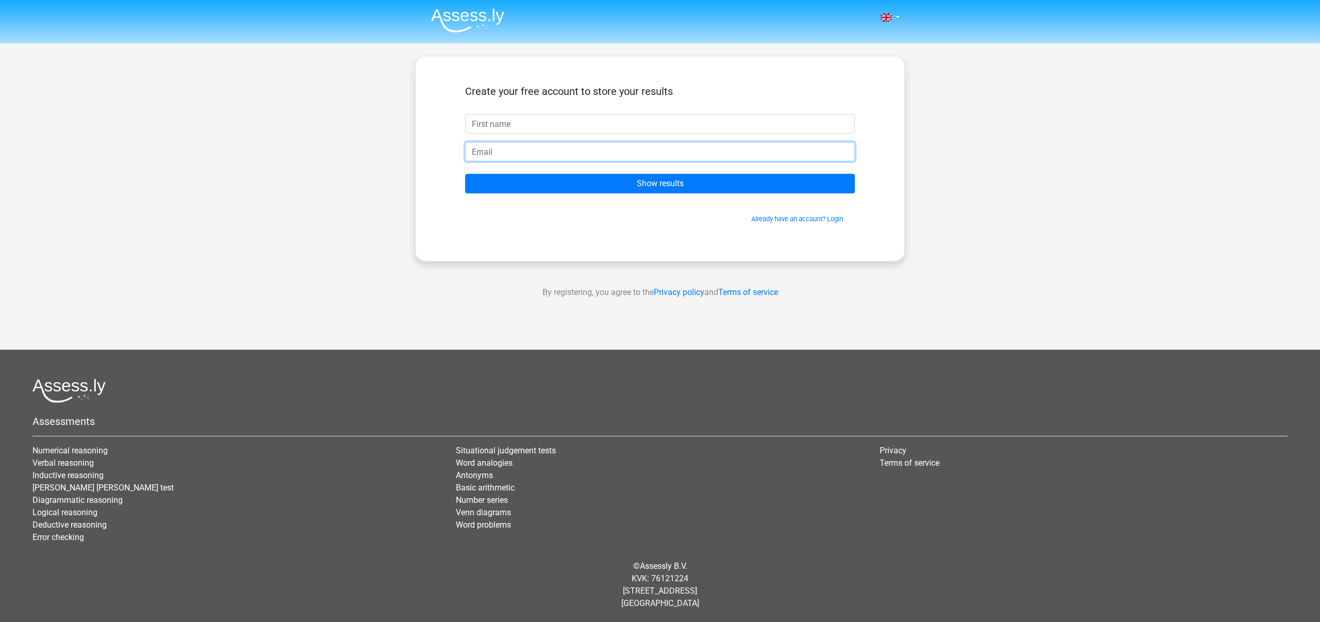
click at [634, 149] on input "email" at bounding box center [660, 152] width 390 height 20
type input "emmarbarrett@gmail.com"
click at [571, 125] on input "text" at bounding box center [660, 124] width 390 height 20
type input "Emma"
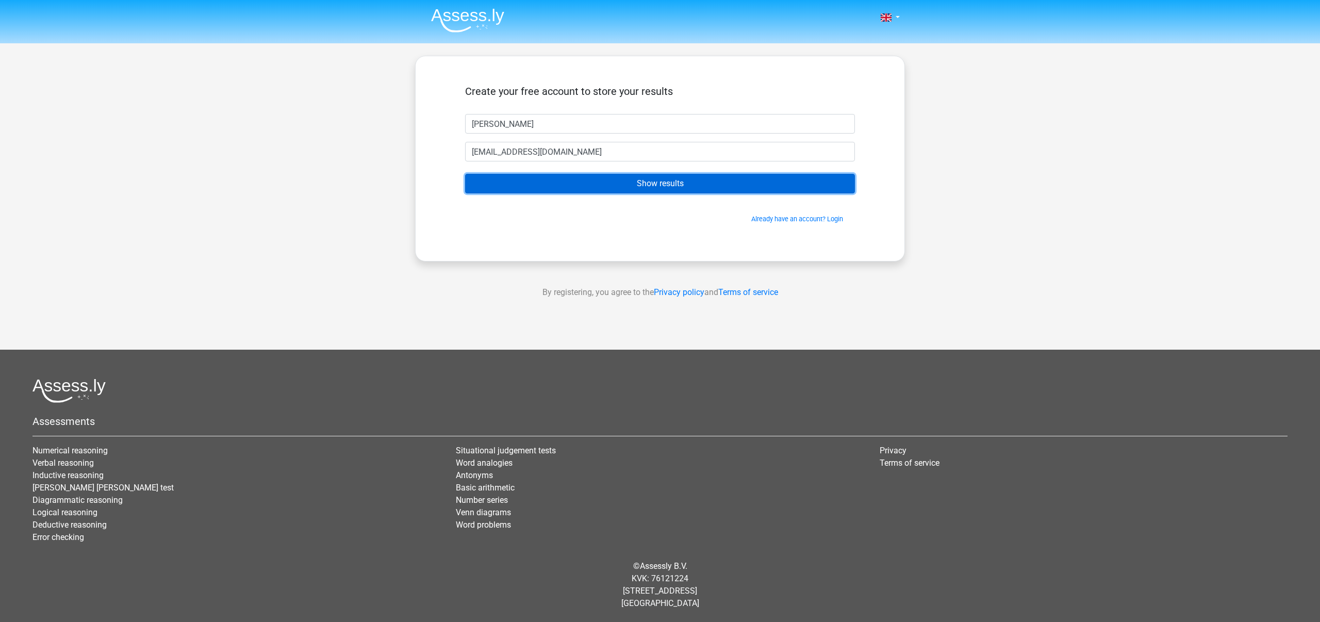
click at [589, 182] on input "Show results" at bounding box center [660, 184] width 390 height 20
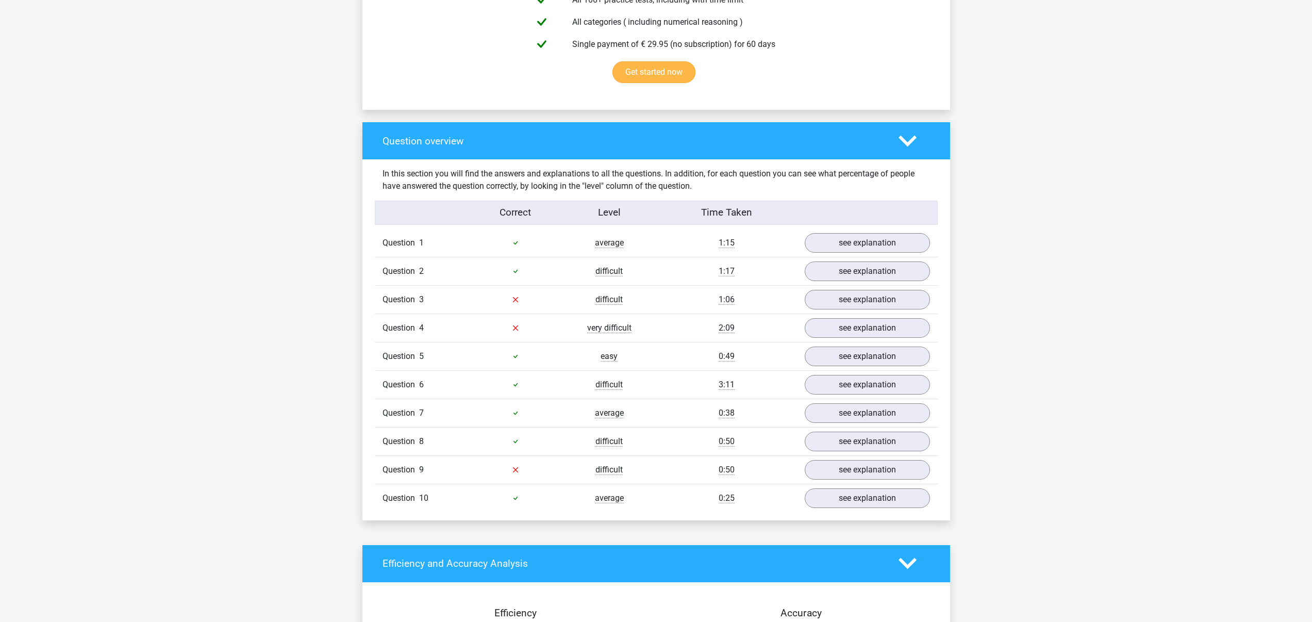
scroll to position [713, 0]
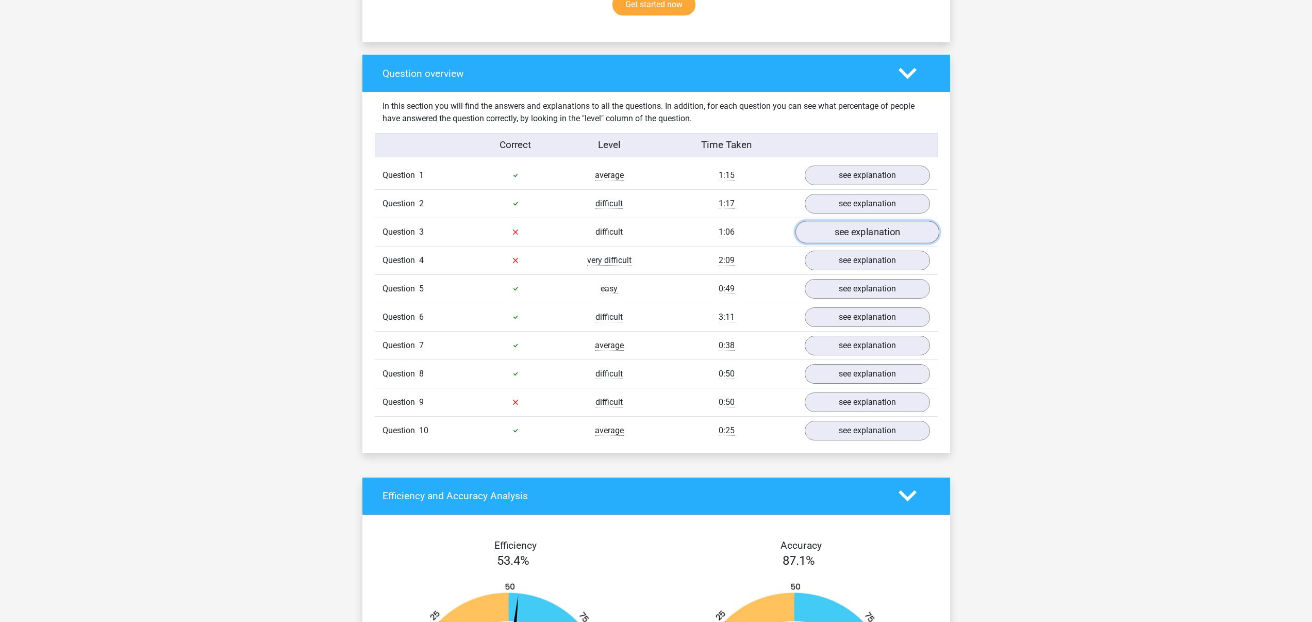
click at [827, 238] on link "see explanation" at bounding box center [867, 232] width 144 height 23
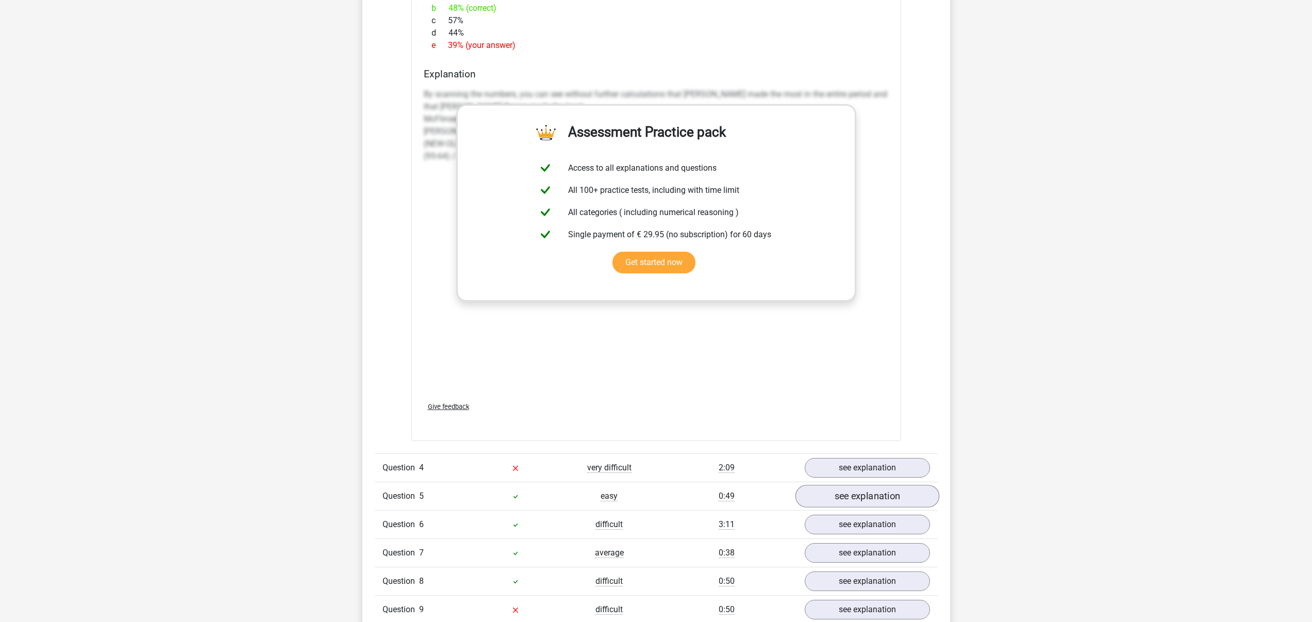
scroll to position [1806, 0]
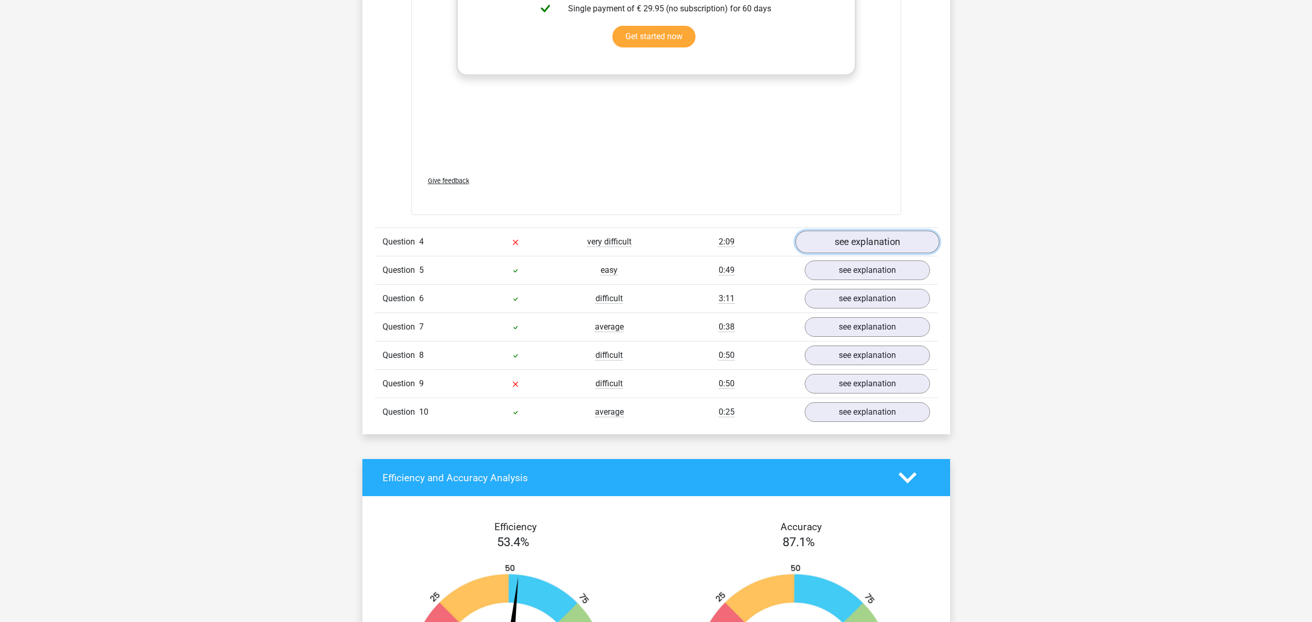
click at [827, 241] on link "see explanation" at bounding box center [867, 242] width 144 height 23
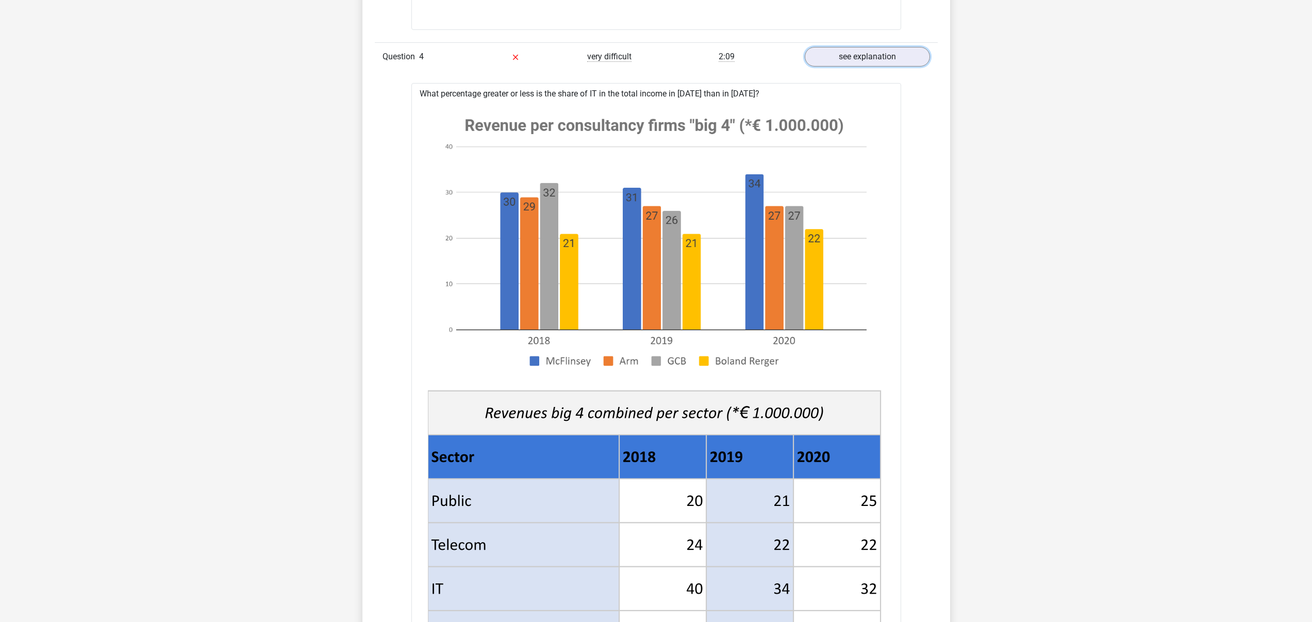
scroll to position [2028, 0]
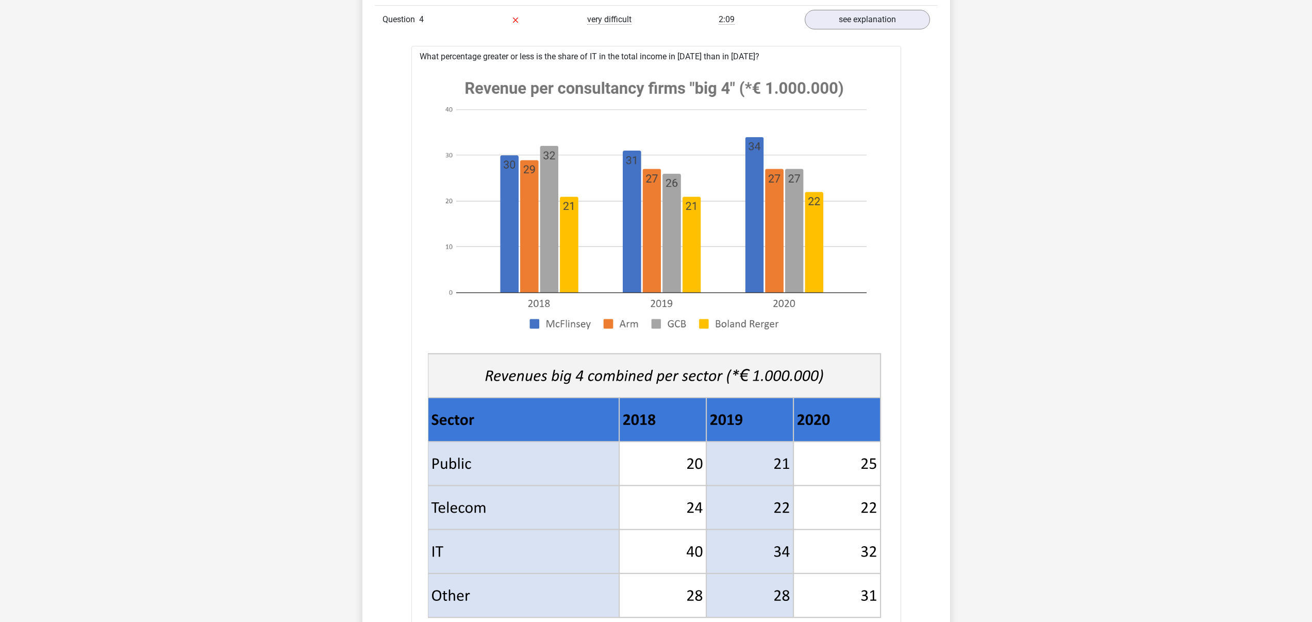
drag, startPoint x: 430, startPoint y: 63, endPoint x: 659, endPoint y: 67, distance: 228.5
click at [659, 67] on div at bounding box center [656, 343] width 473 height 561
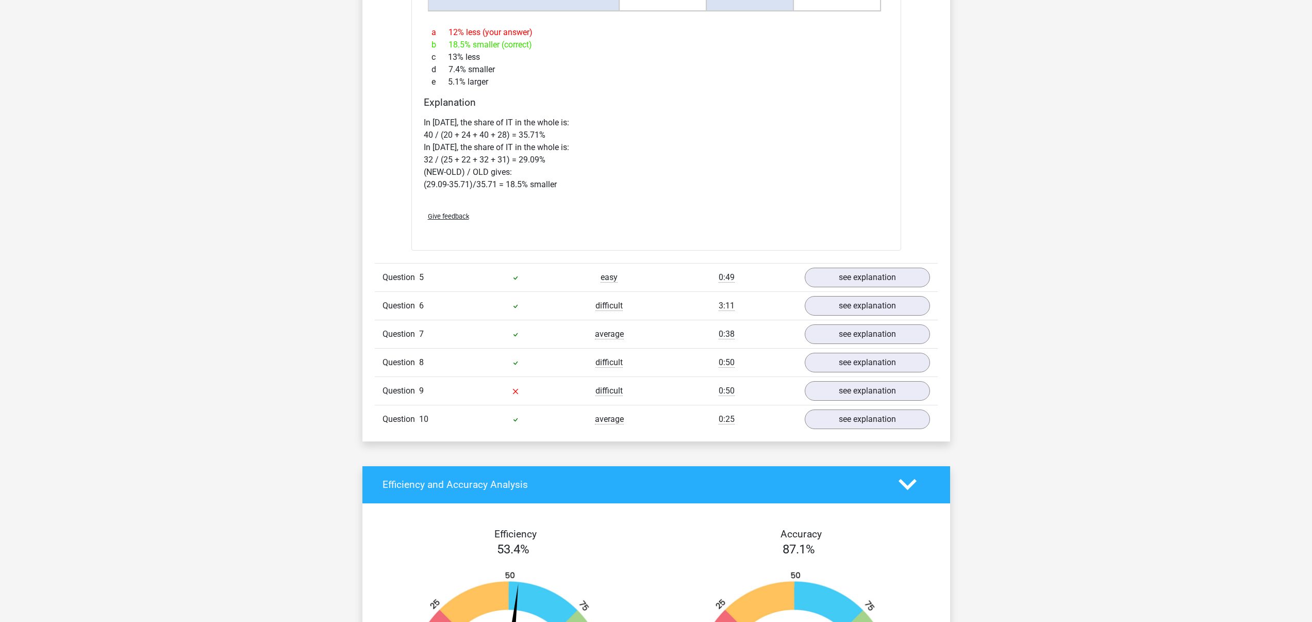
scroll to position [2636, 0]
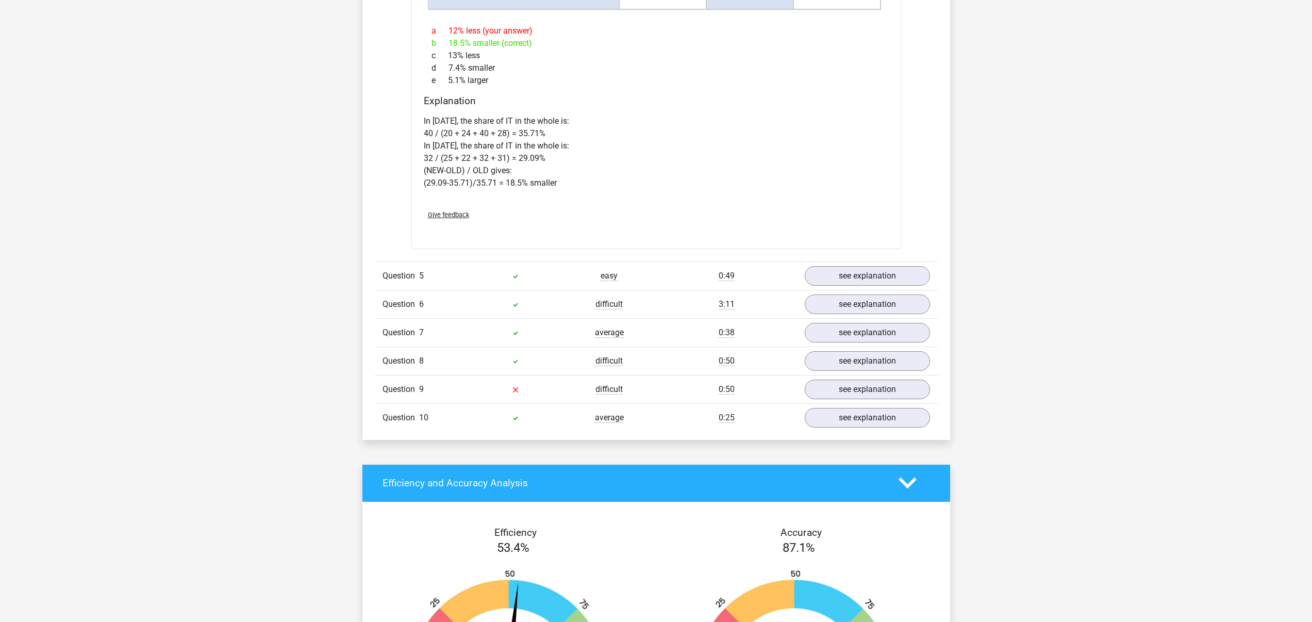
click at [580, 382] on div "Question 9 difficult 0:50 see explanation" at bounding box center [656, 389] width 563 height 28
click at [623, 394] on div "difficult" at bounding box center [610, 389] width 94 height 12
click at [823, 389] on link "see explanation" at bounding box center [867, 389] width 144 height 23
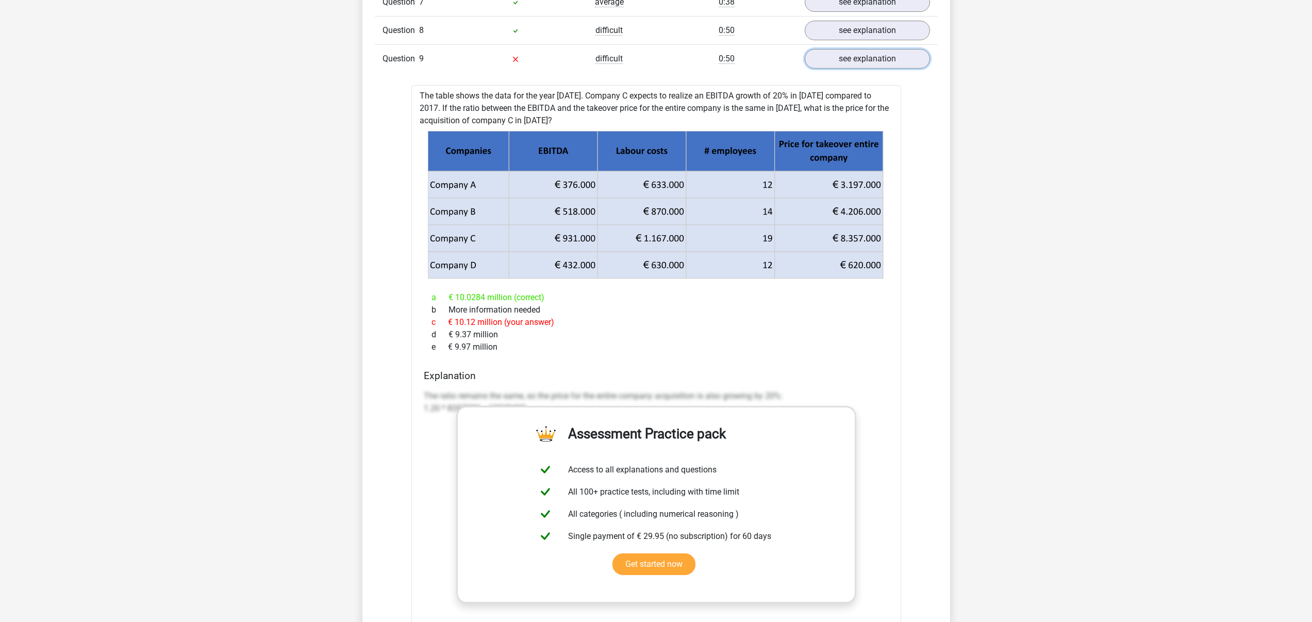
scroll to position [2924, 0]
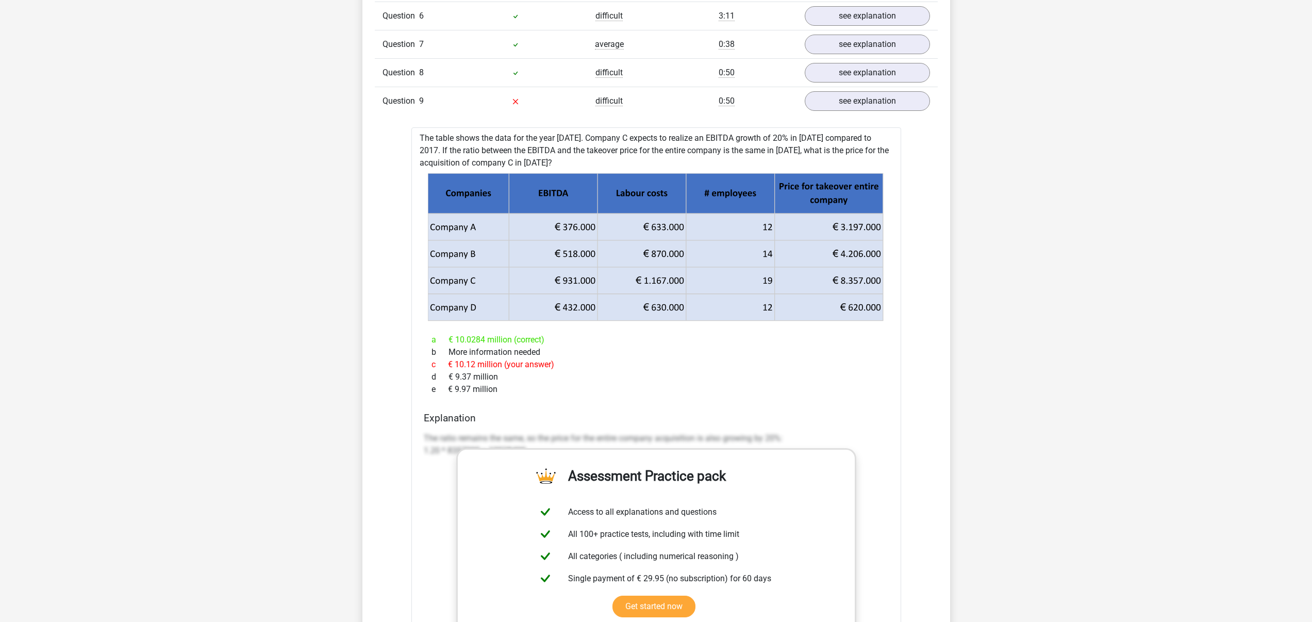
drag, startPoint x: 420, startPoint y: 136, endPoint x: 524, endPoint y: 386, distance: 270.9
click at [524, 386] on div "The table shows the data for the year 2017. Company C expects to realize an EBI…" at bounding box center [657, 455] width 490 height 657
copy div "The table shows the data for the year 2017. Company C expects to realize an EBI…"
click at [535, 206] on icon at bounding box center [513, 193] width 170 height 40
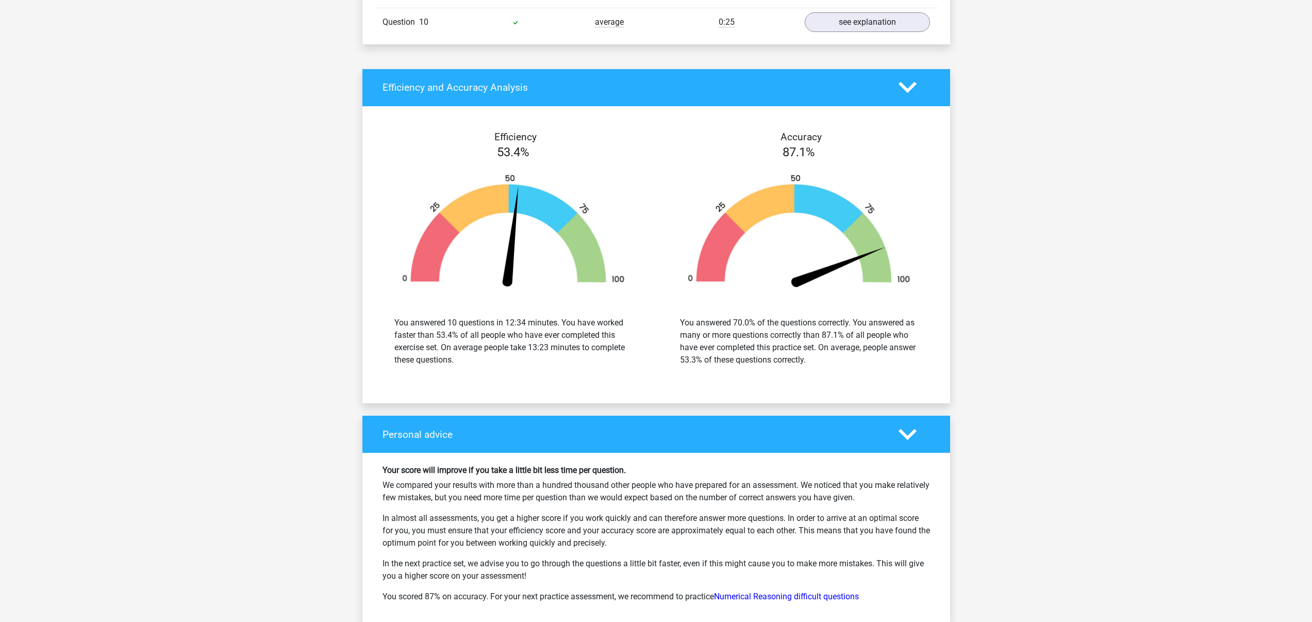
scroll to position [3801, 0]
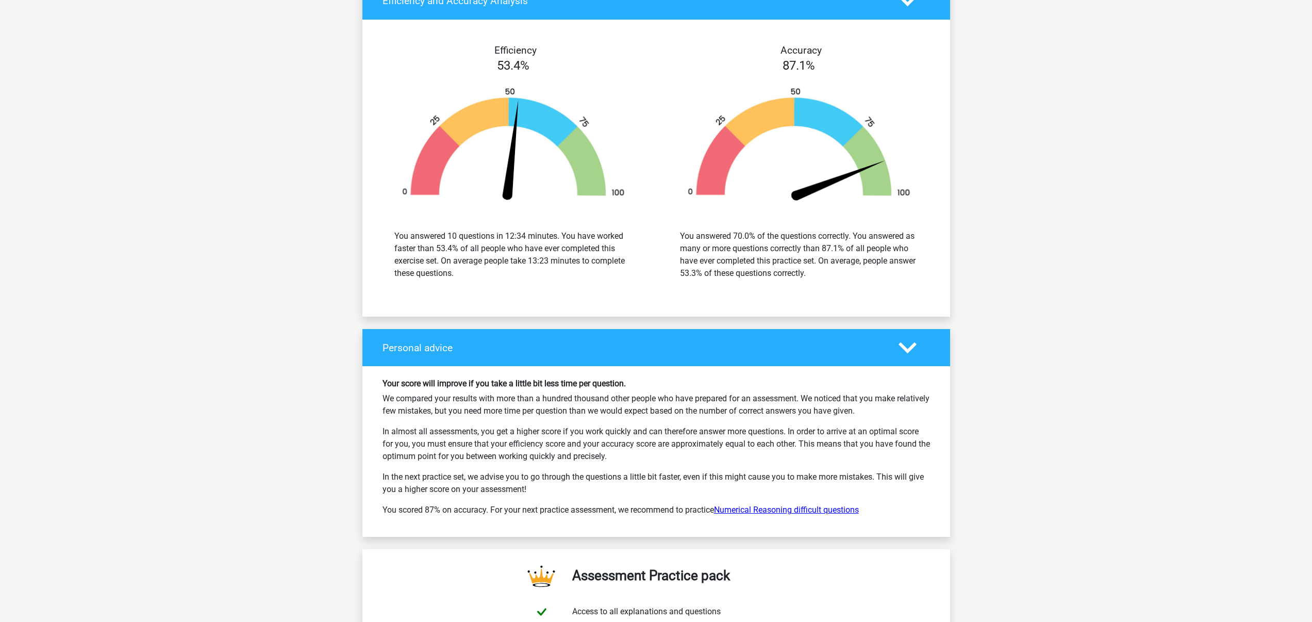
click at [818, 512] on link "Numerical Reasoning difficult questions" at bounding box center [786, 510] width 145 height 10
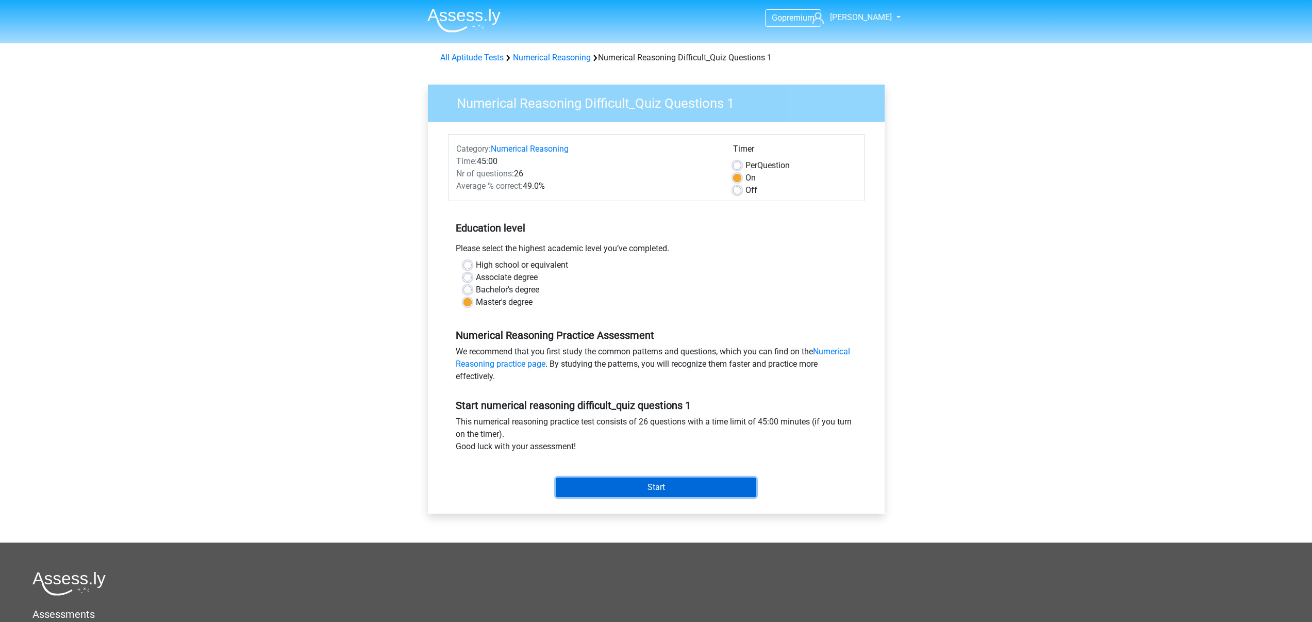
click at [682, 484] on input "Start" at bounding box center [656, 488] width 201 height 20
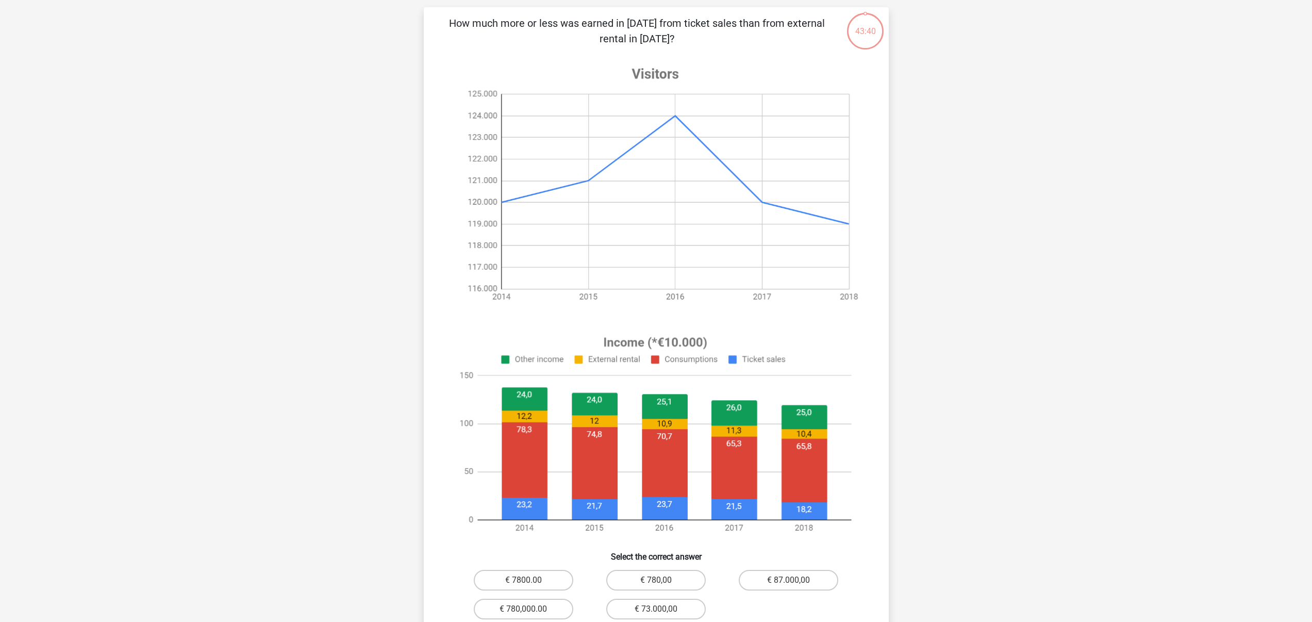
scroll to position [64, 0]
click at [660, 614] on input "€ 73.000,00" at bounding box center [659, 613] width 7 height 7
radio input "true"
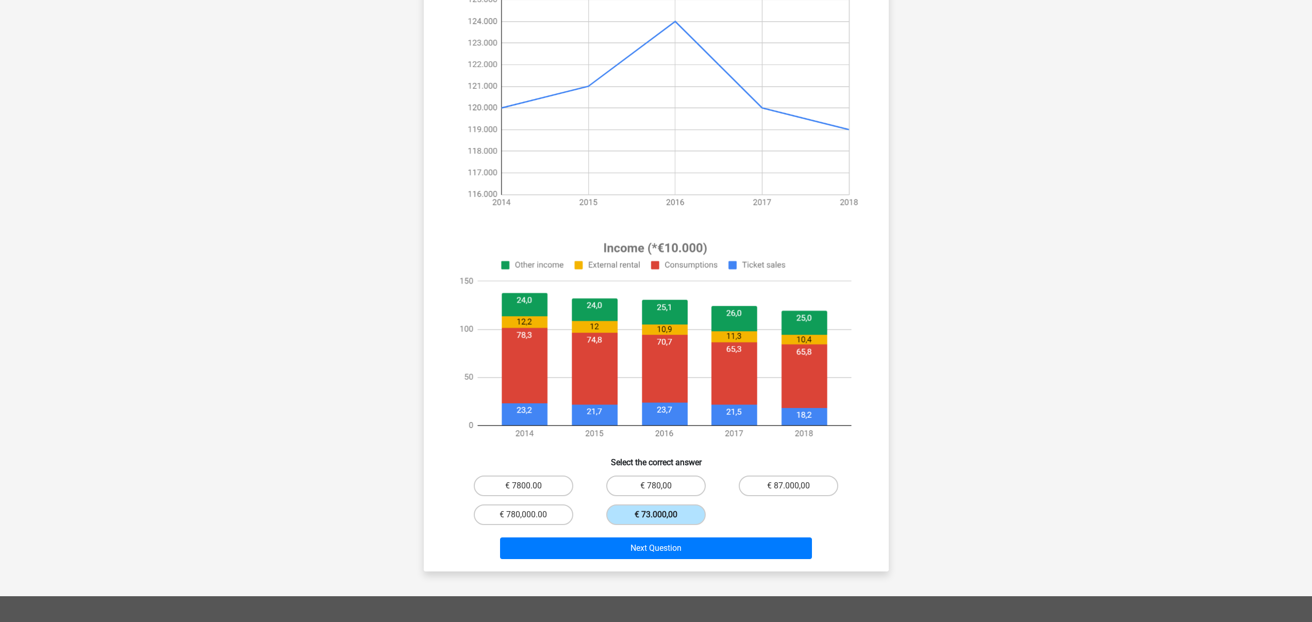
scroll to position [183, 0]
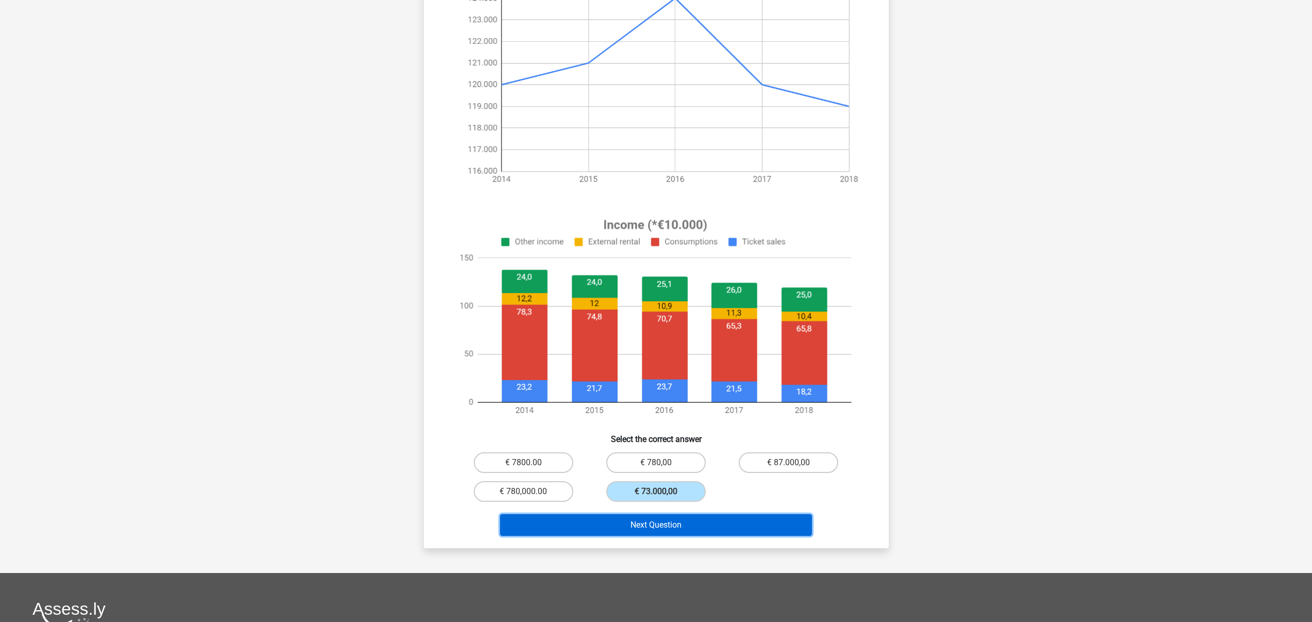
click at [701, 525] on button "Next Question" at bounding box center [656, 525] width 312 height 22
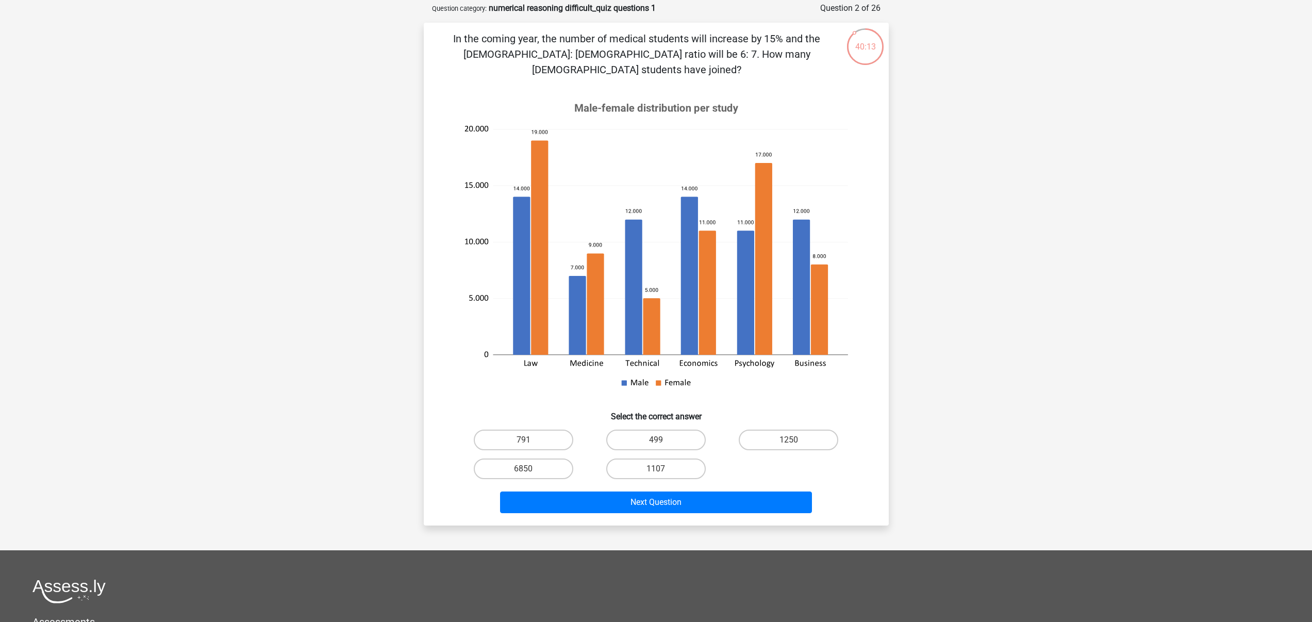
scroll to position [50, 0]
click at [660, 469] on input "1107" at bounding box center [659, 472] width 7 height 7
radio input "true"
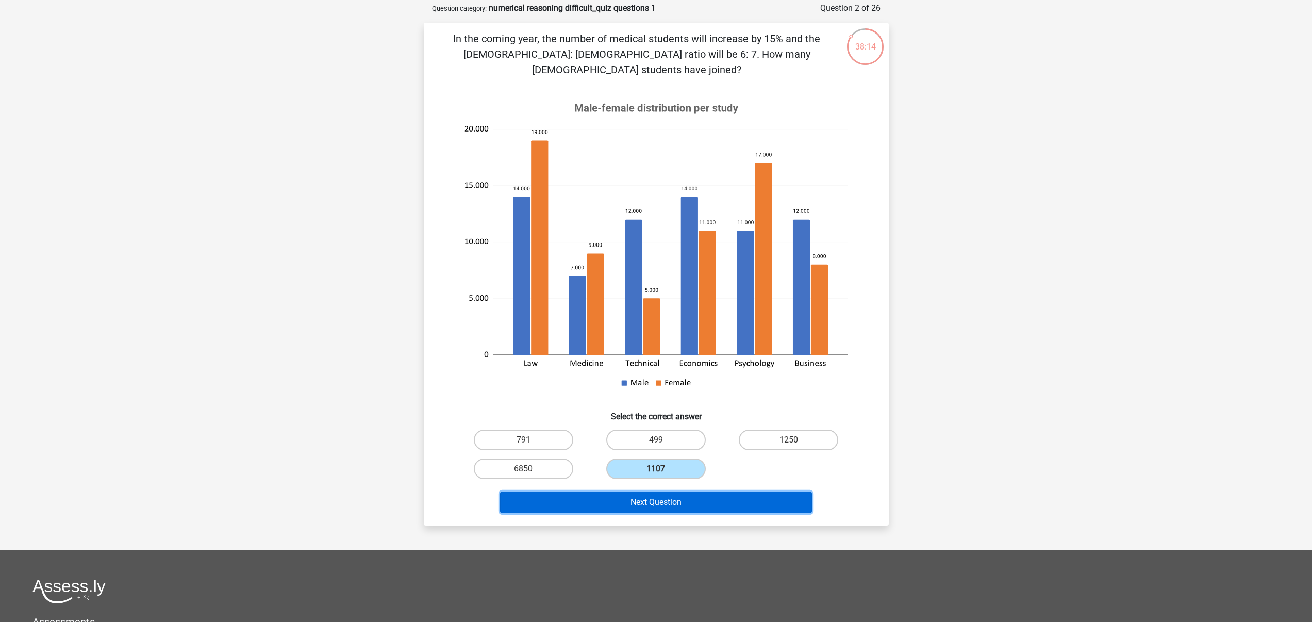
click at [668, 491] on button "Next Question" at bounding box center [656, 502] width 312 height 22
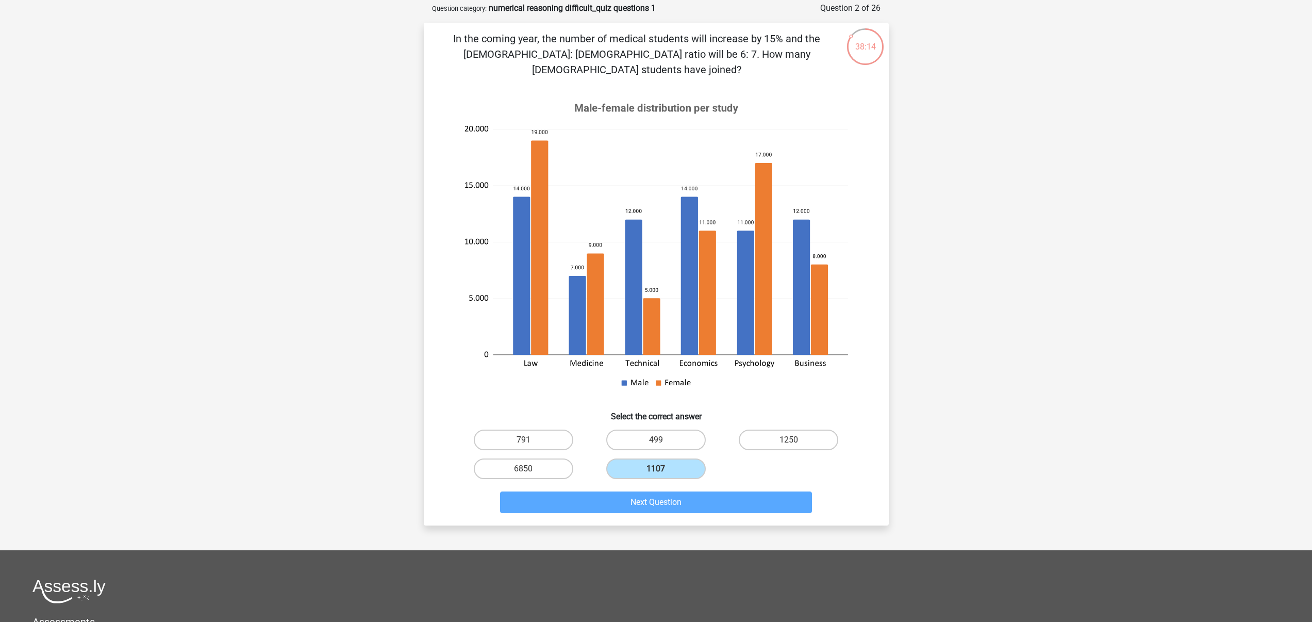
scroll to position [52, 0]
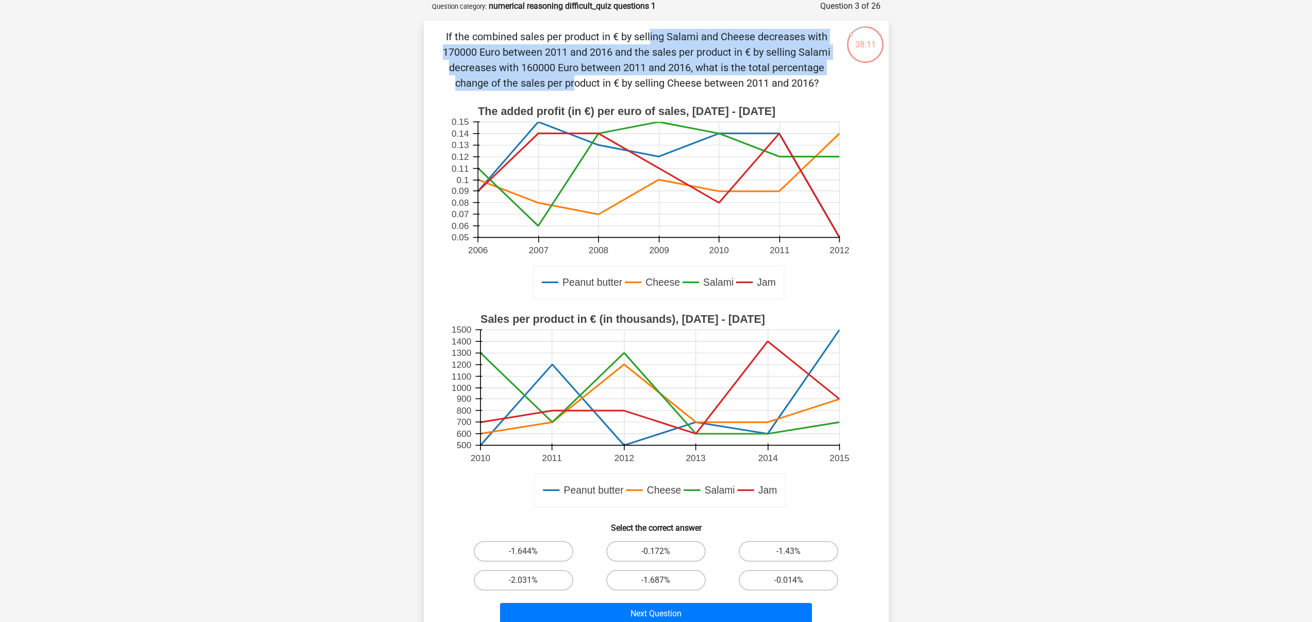
drag, startPoint x: 444, startPoint y: 35, endPoint x: 736, endPoint y: 63, distance: 293.8
click at [736, 63] on p "If the combined sales per product in € by selling Salami and Cheese decreases w…" at bounding box center [636, 60] width 393 height 62
click at [609, 47] on p "If the combined sales per product in € by selling Salami and Cheese decreases w…" at bounding box center [636, 60] width 393 height 62
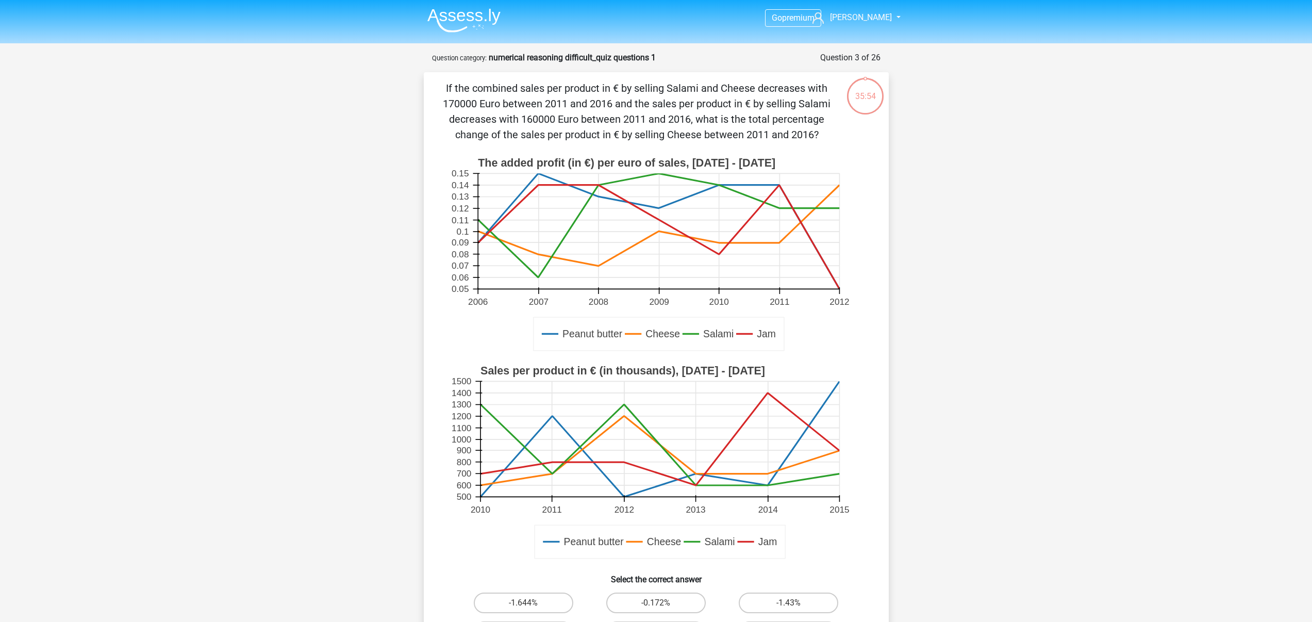
click at [637, 55] on strong "numerical reasoning difficult_quiz questions 1" at bounding box center [572, 58] width 167 height 10
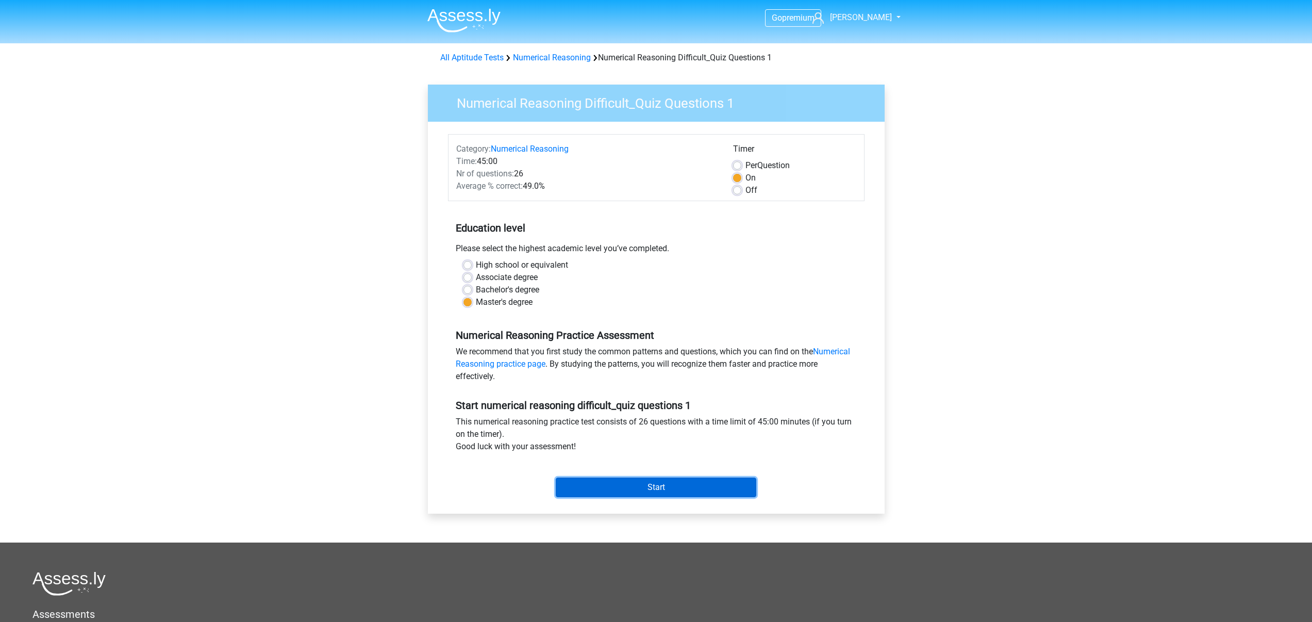
click at [659, 482] on input "Start" at bounding box center [656, 488] width 201 height 20
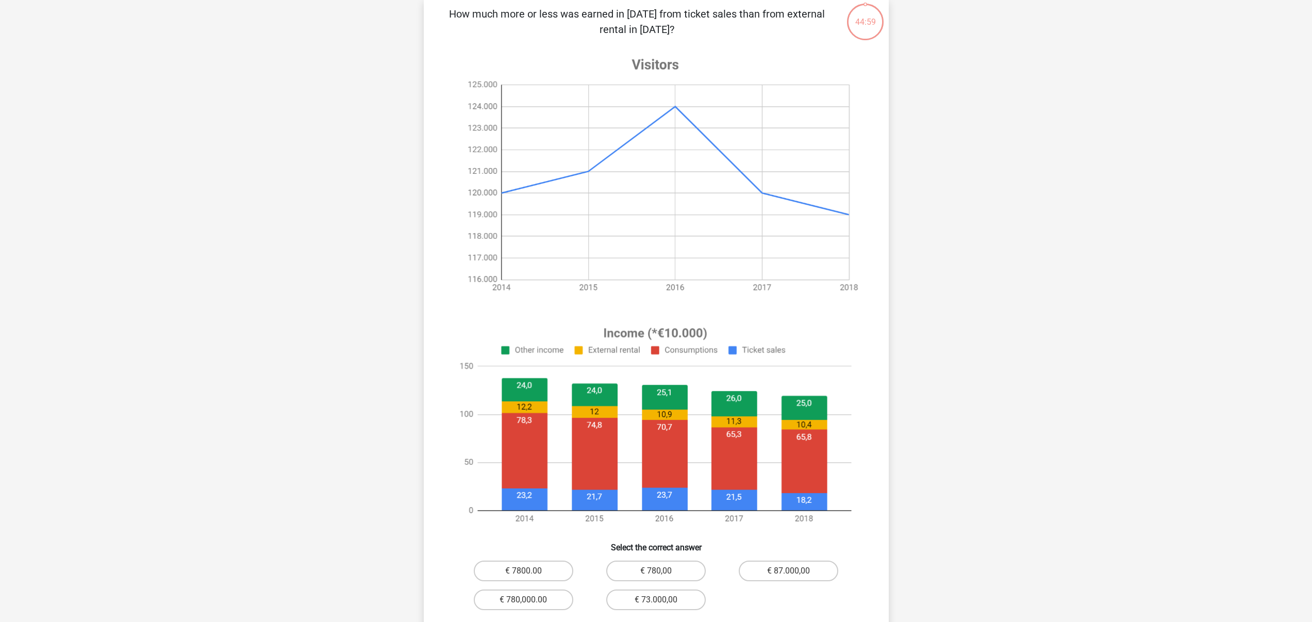
scroll to position [75, 0]
click at [679, 600] on label "€ 73.000,00" at bounding box center [656, 599] width 100 height 21
click at [663, 600] on input "€ 73.000,00" at bounding box center [659, 602] width 7 height 7
radio input "true"
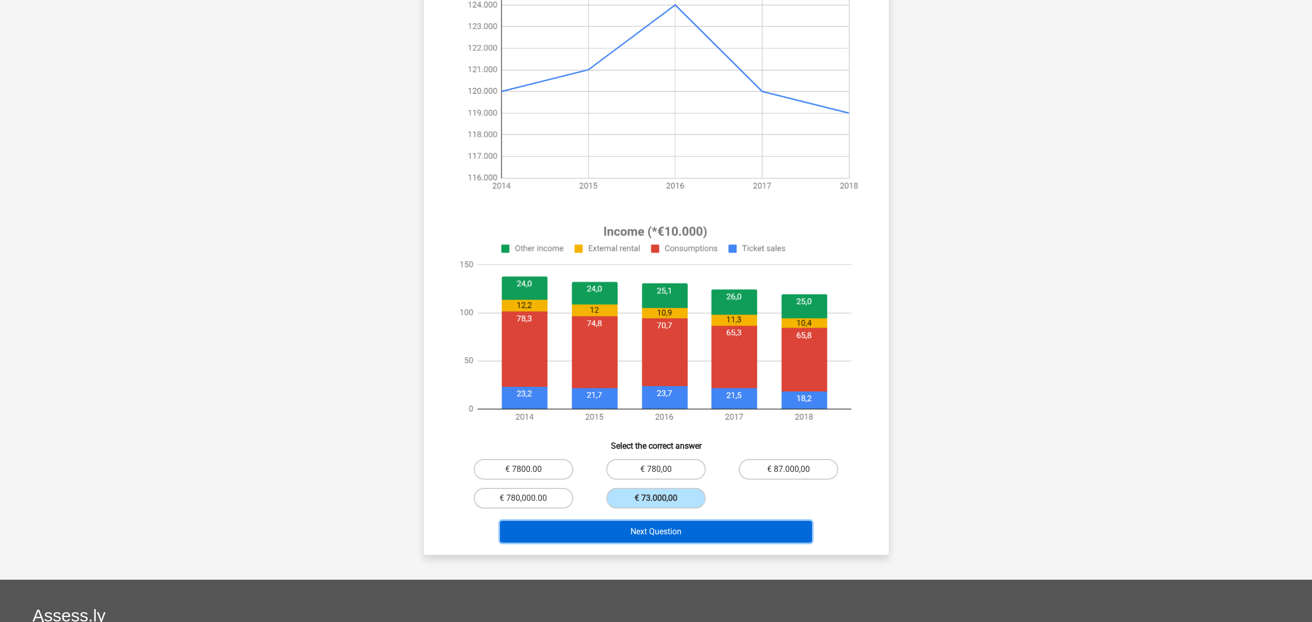
click at [696, 530] on button "Next Question" at bounding box center [656, 532] width 312 height 22
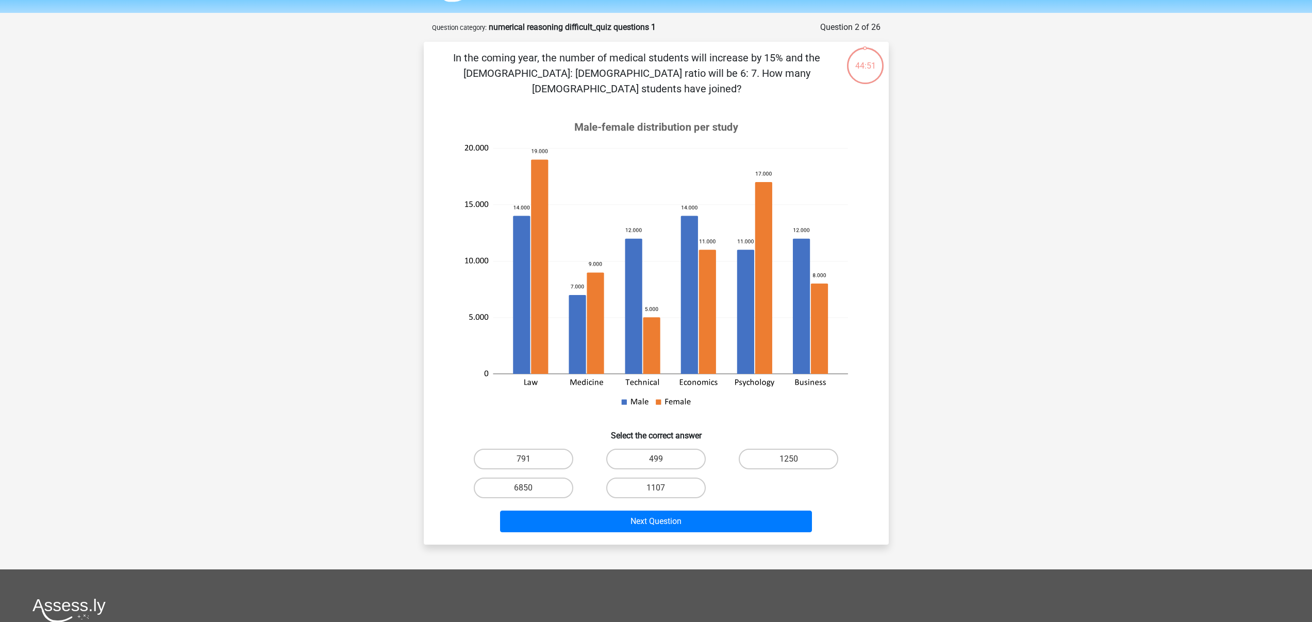
scroll to position [30, 0]
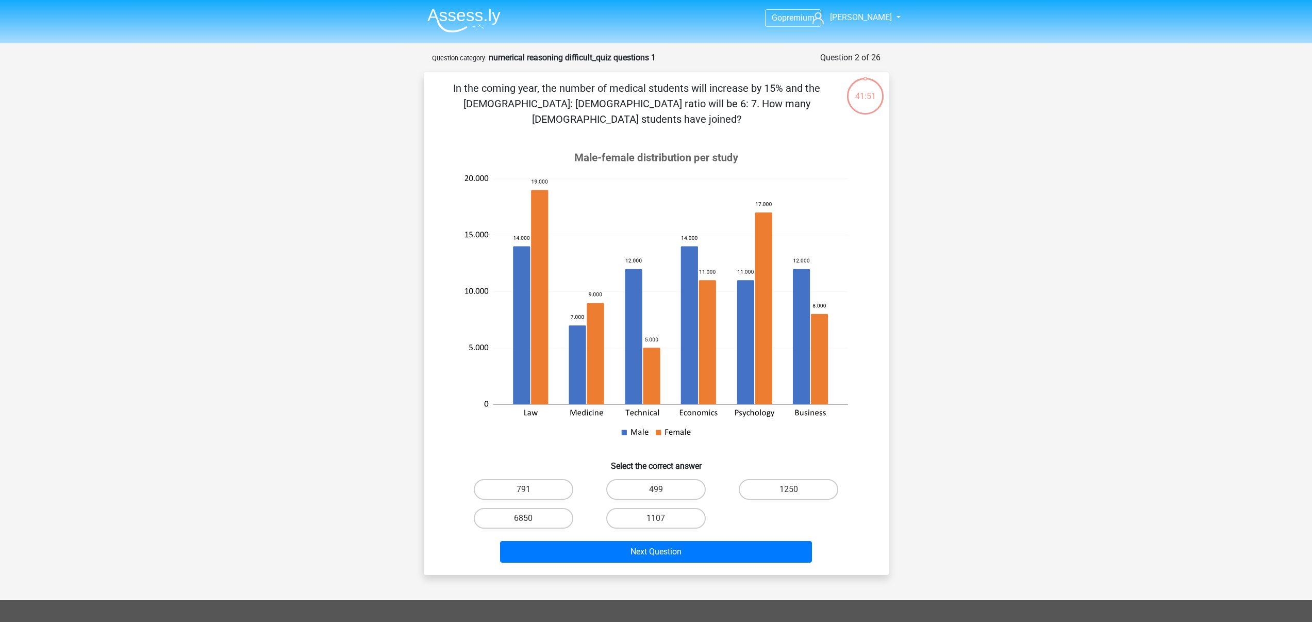
scroll to position [30, 0]
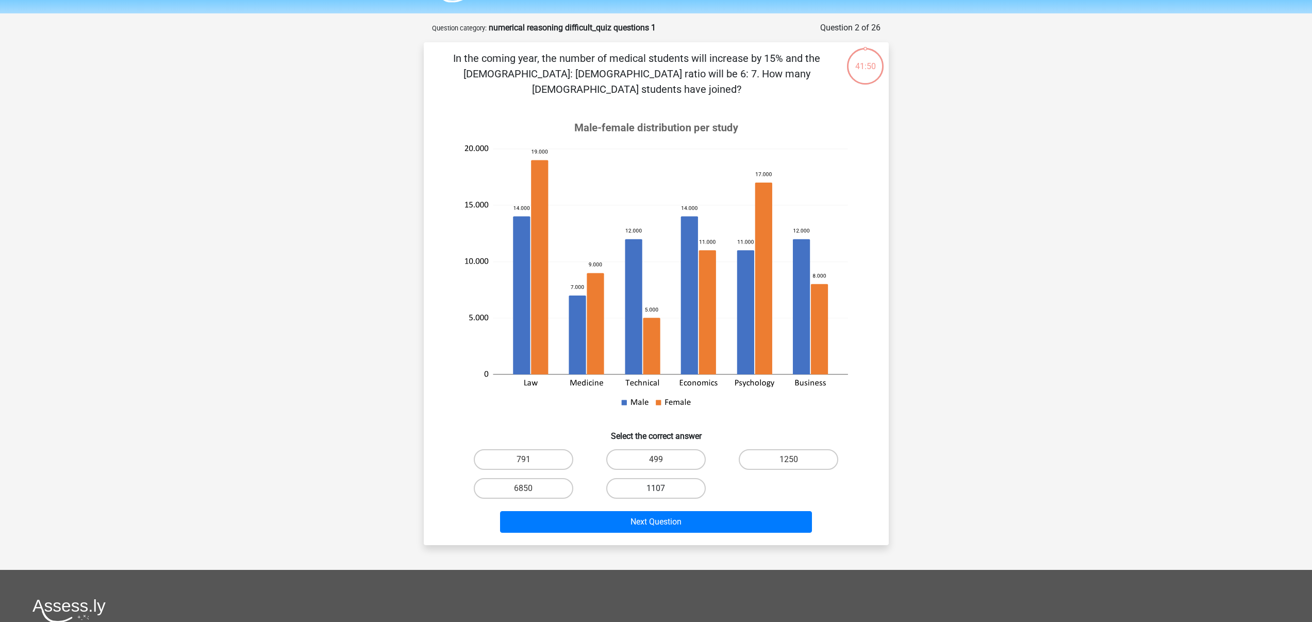
click at [684, 478] on label "1107" at bounding box center [656, 488] width 100 height 21
click at [663, 488] on input "1107" at bounding box center [659, 491] width 7 height 7
radio input "true"
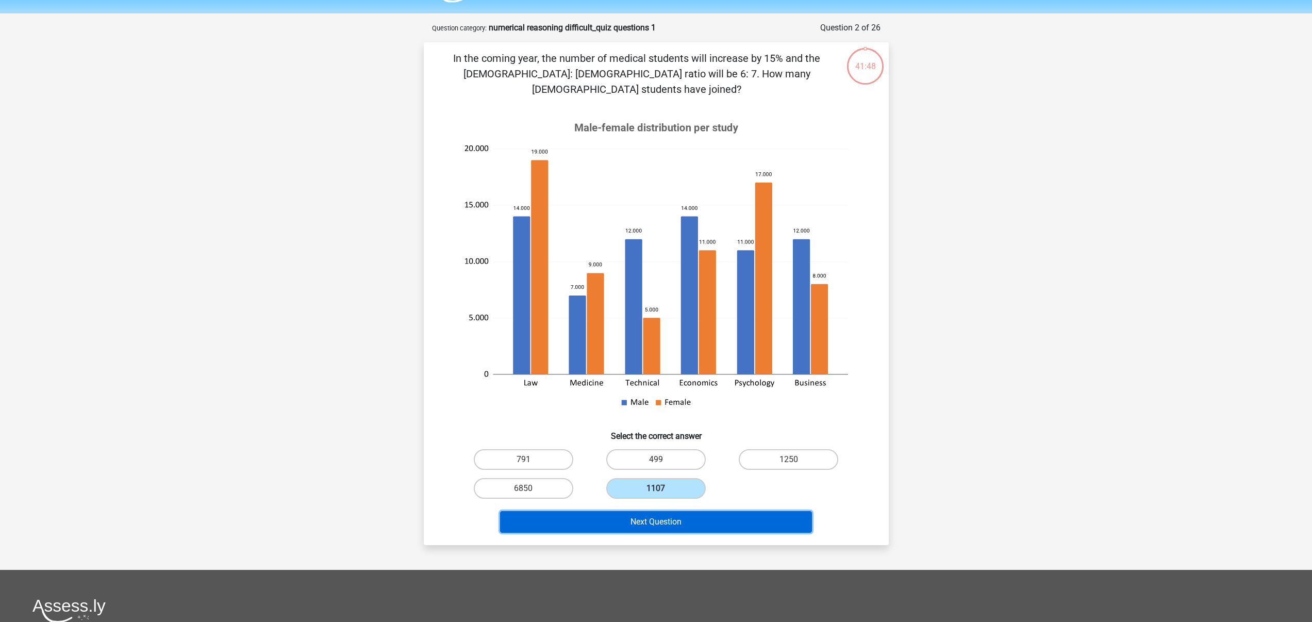
click at [720, 513] on button "Next Question" at bounding box center [656, 522] width 312 height 22
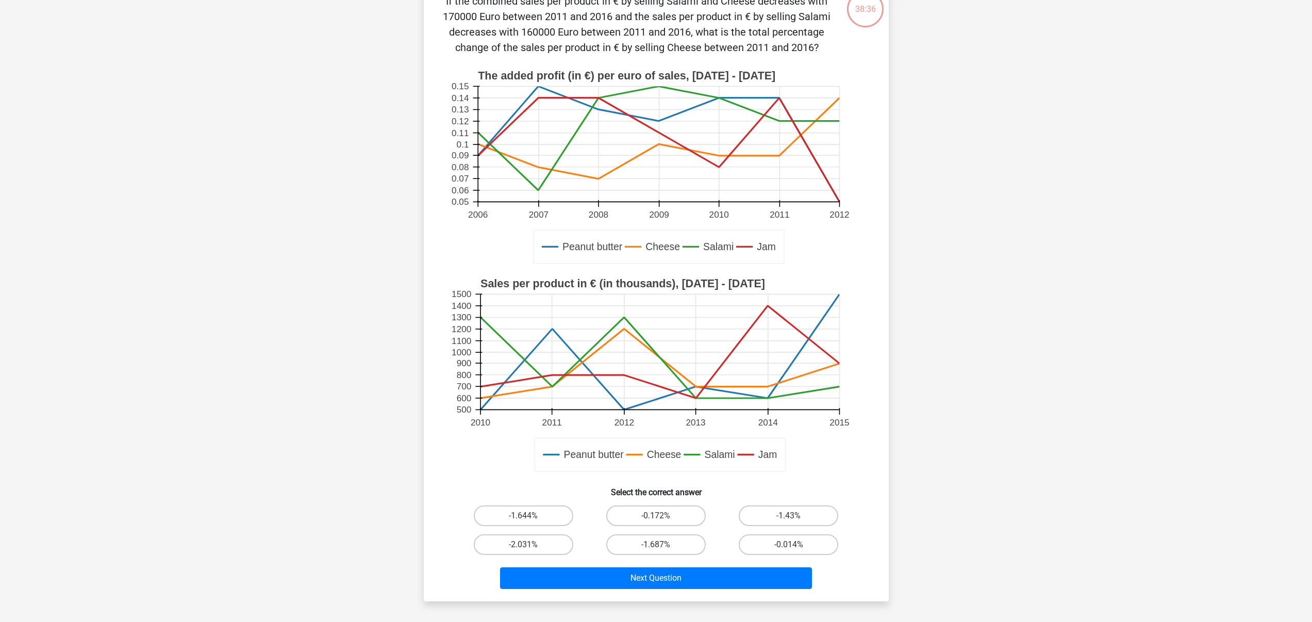
scroll to position [94, 0]
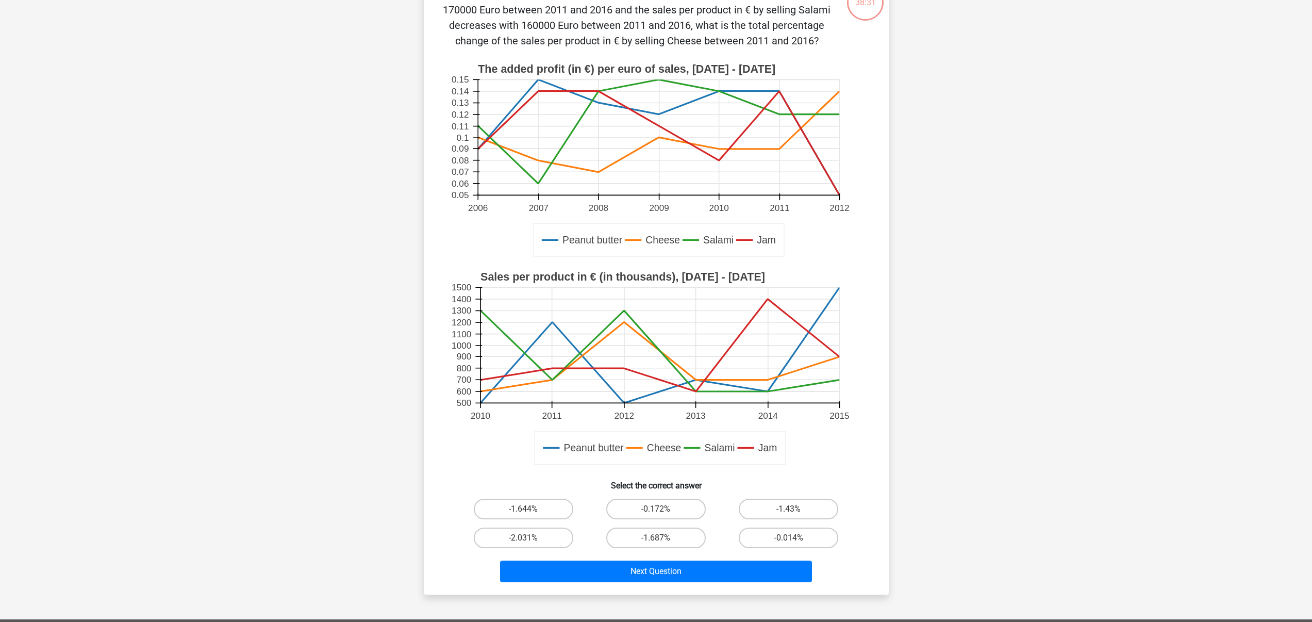
click at [527, 514] on input "-1.644%" at bounding box center [526, 512] width 7 height 7
radio input "true"
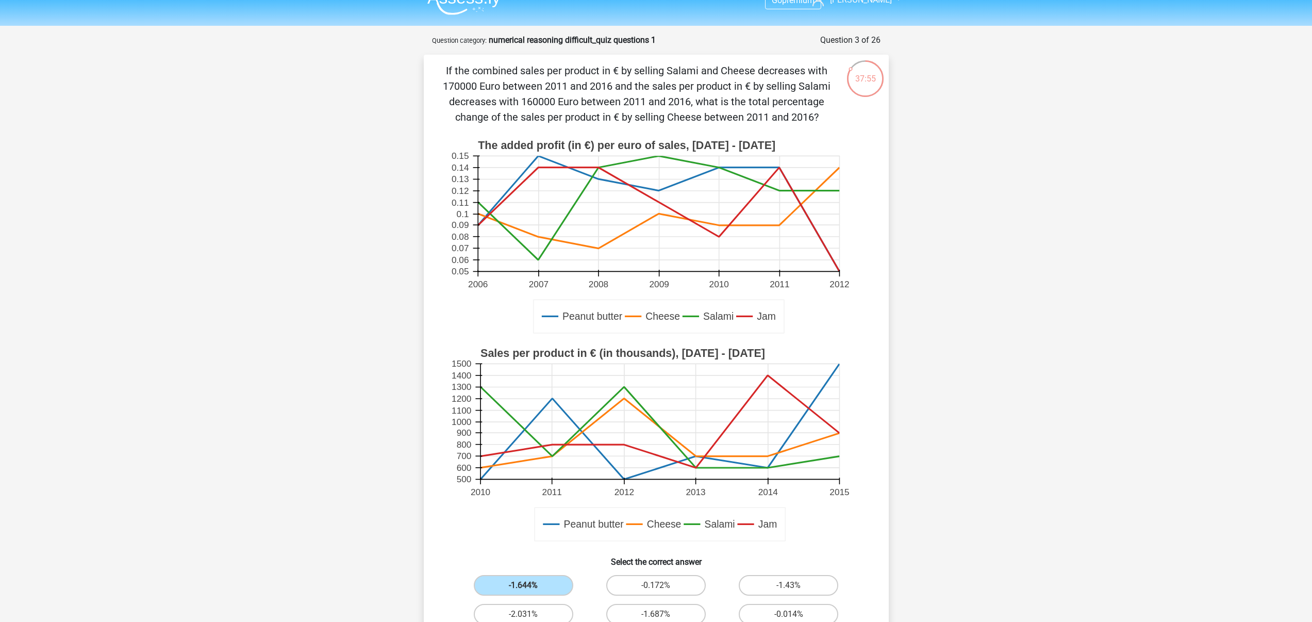
scroll to position [68, 0]
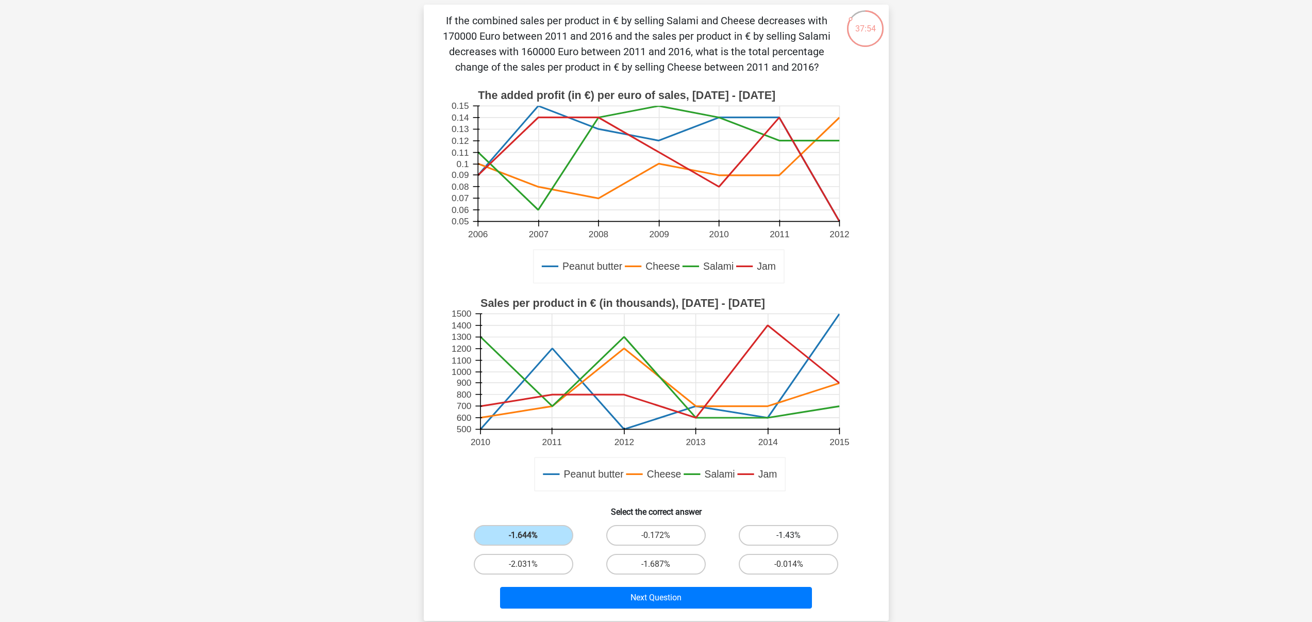
click at [760, 530] on label "-1.43%" at bounding box center [789, 535] width 100 height 21
click at [789, 535] on input "-1.43%" at bounding box center [792, 538] width 7 height 7
radio input "true"
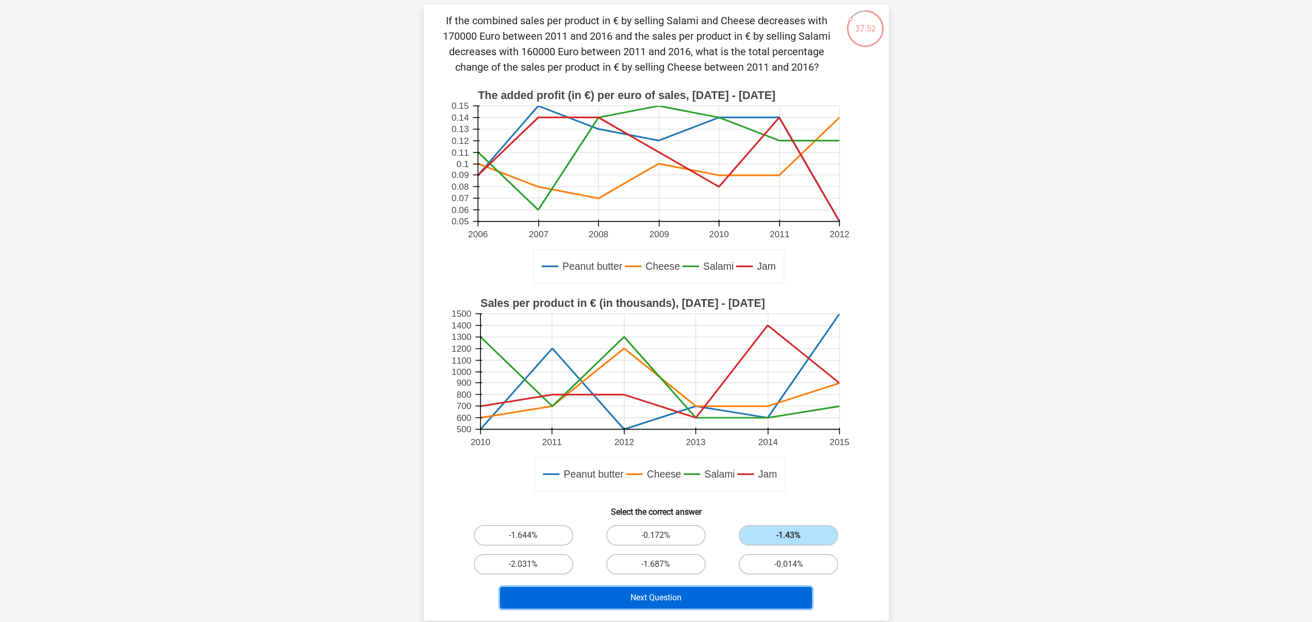
click at [711, 594] on button "Next Question" at bounding box center [656, 598] width 312 height 22
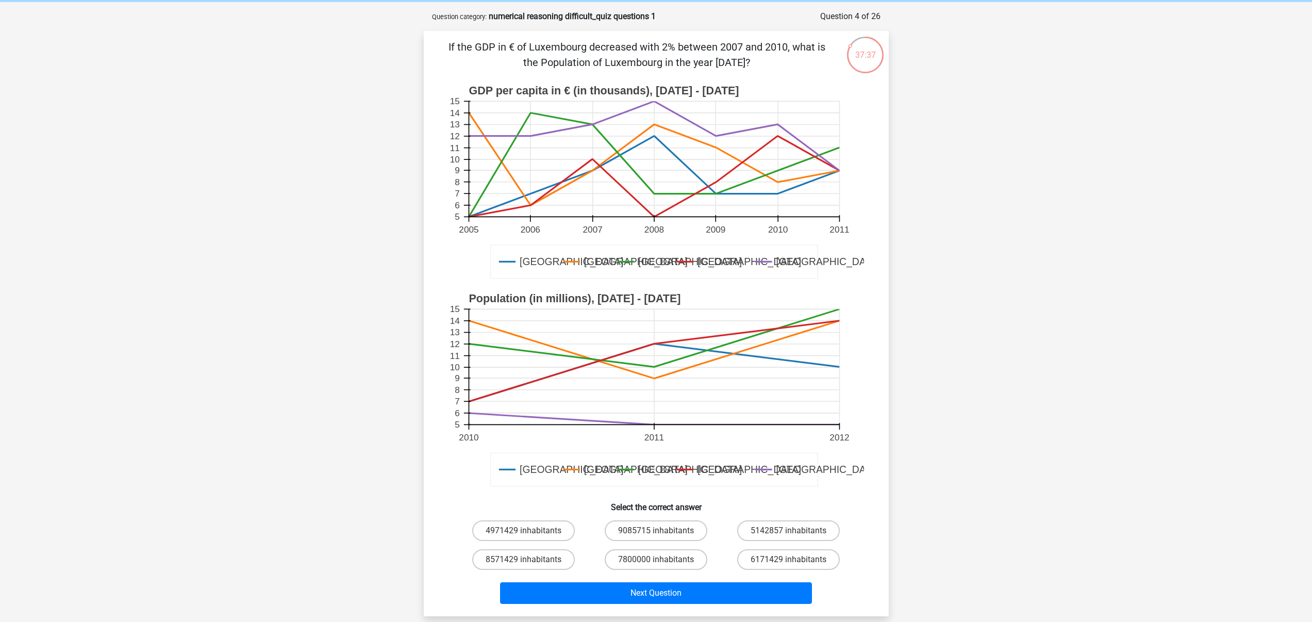
scroll to position [32, 0]
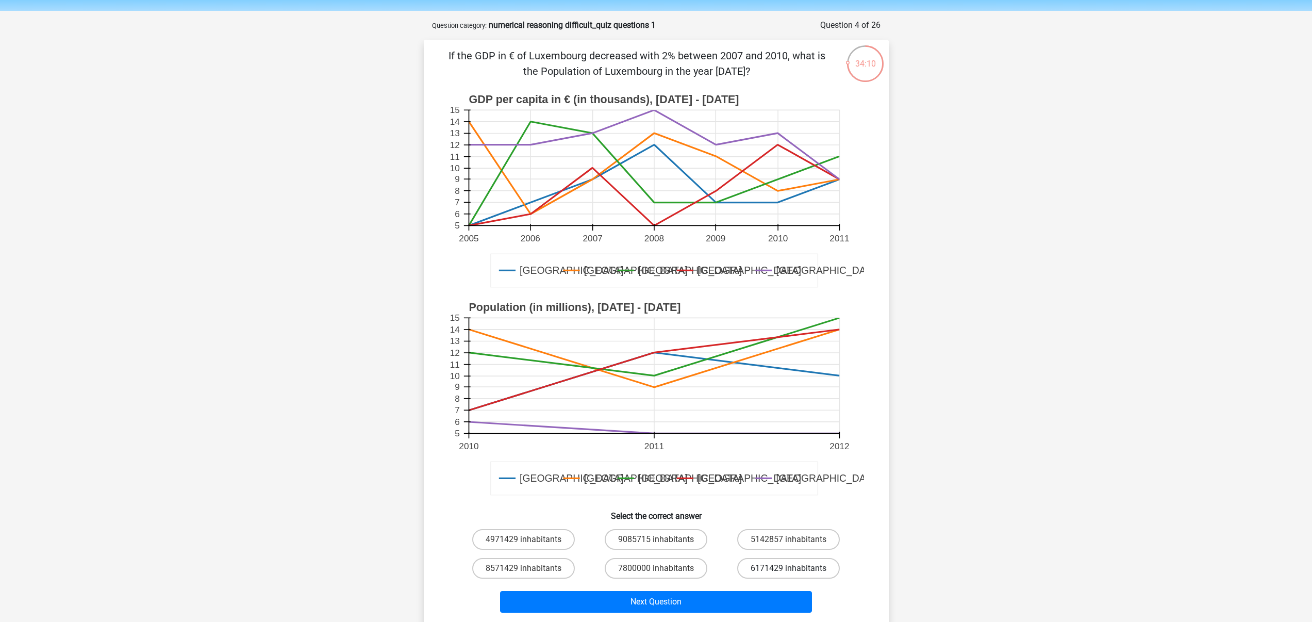
click at [751, 568] on label "6171429 inhabitants" at bounding box center [788, 568] width 103 height 21
click at [789, 568] on input "6171429 inhabitants" at bounding box center [792, 571] width 7 height 7
radio input "true"
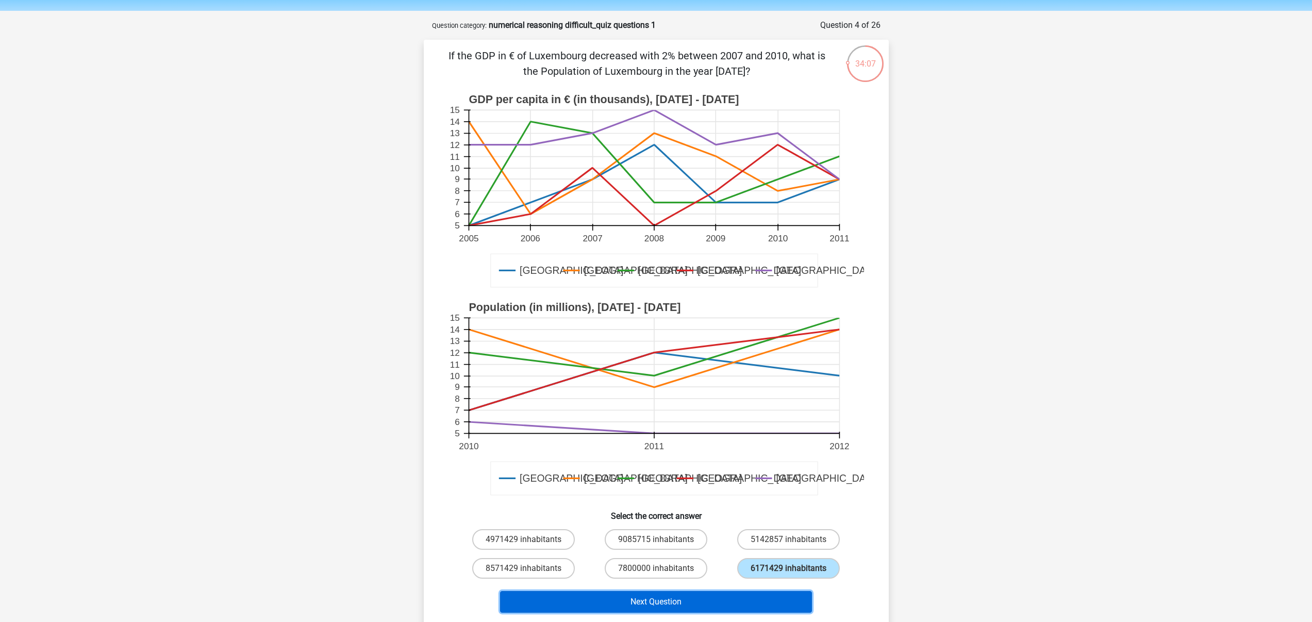
click at [726, 601] on button "Next Question" at bounding box center [656, 602] width 312 height 22
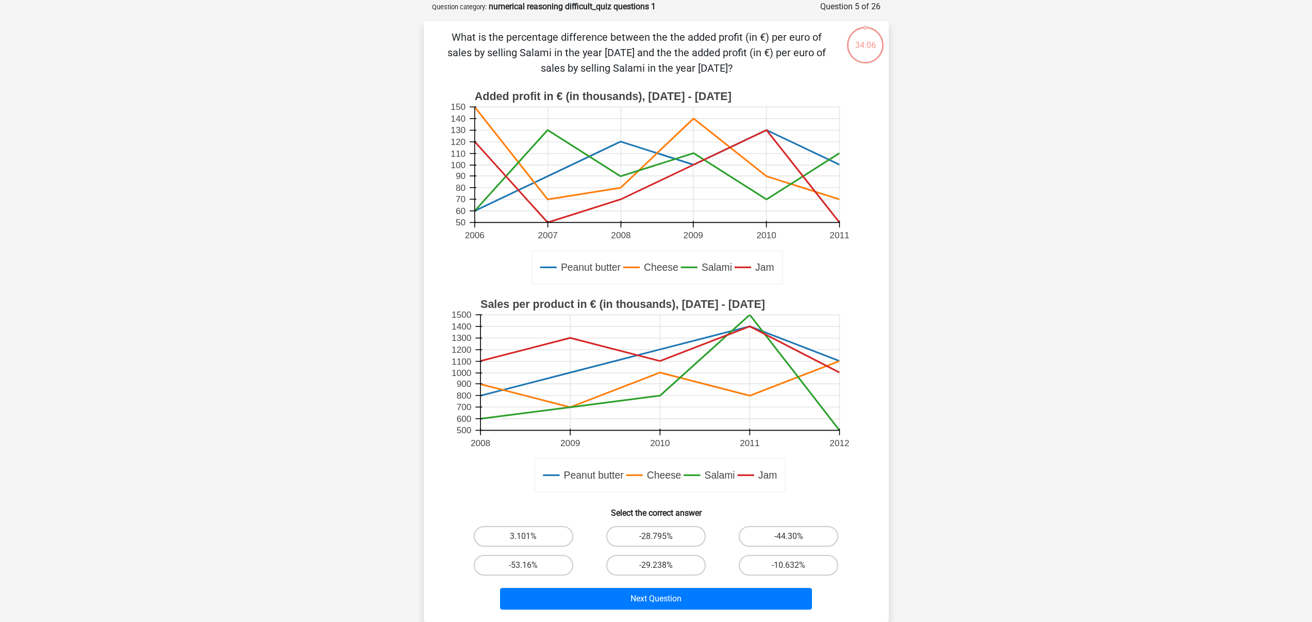
scroll to position [52, 0]
click at [771, 537] on label "-44.30%" at bounding box center [789, 535] width 100 height 21
click at [789, 537] on input "-44.30%" at bounding box center [792, 539] width 7 height 7
radio input "true"
click at [722, 594] on button "Next Question" at bounding box center [656, 598] width 312 height 22
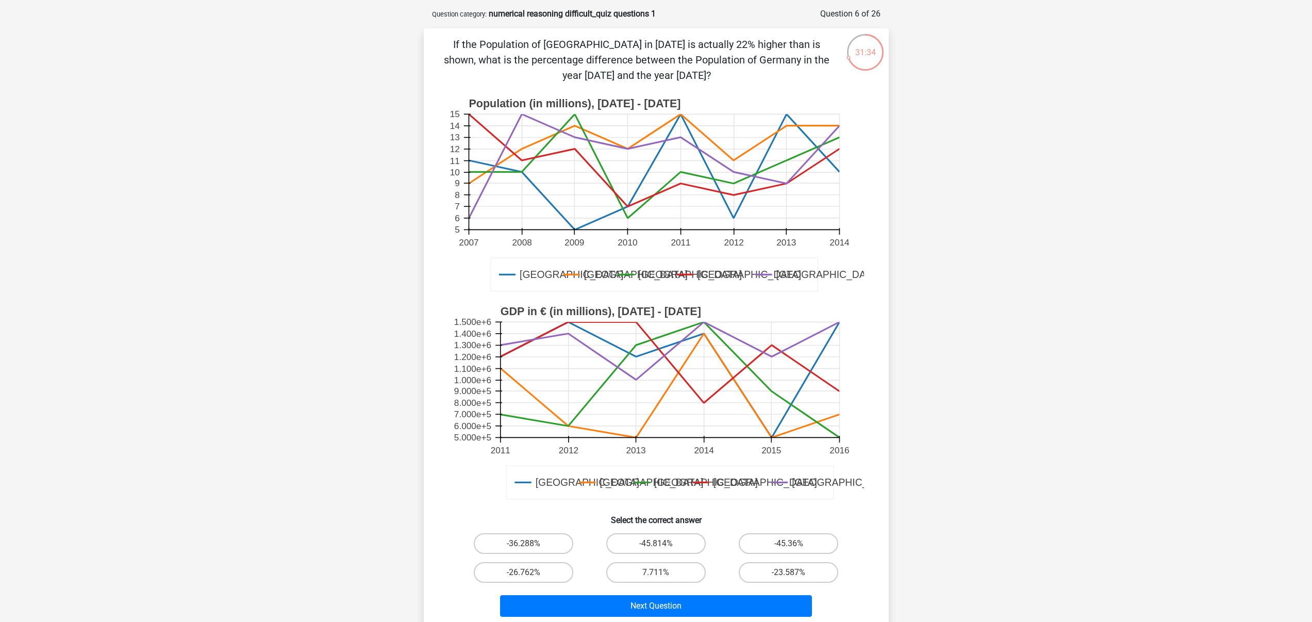
scroll to position [0, 0]
